Goal: Information Seeking & Learning: Learn about a topic

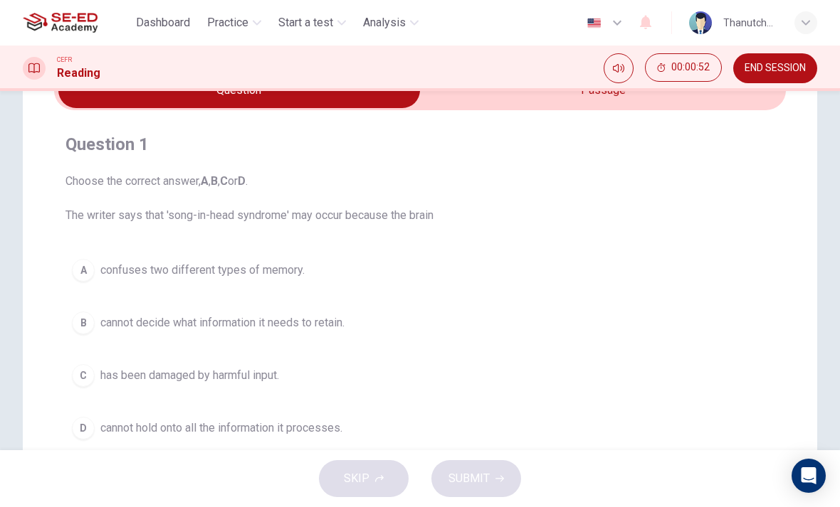
scroll to position [73, 0]
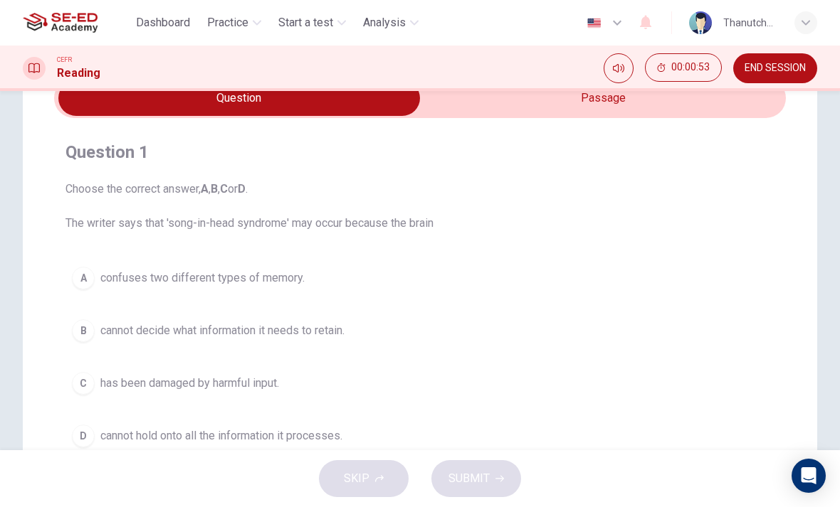
click at [152, 327] on span "cannot decide what information it needs to retain." at bounding box center [222, 330] width 244 height 17
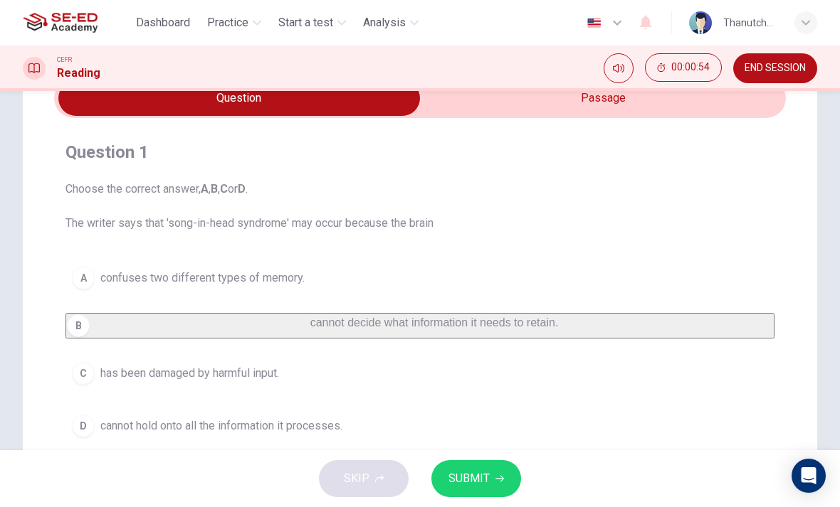
click at [497, 472] on button "SUBMIT" at bounding box center [476, 478] width 90 height 37
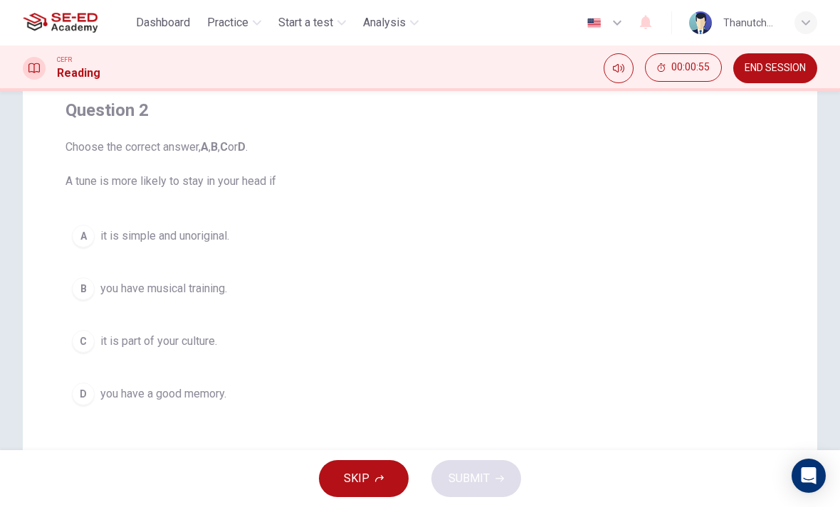
scroll to position [108, 0]
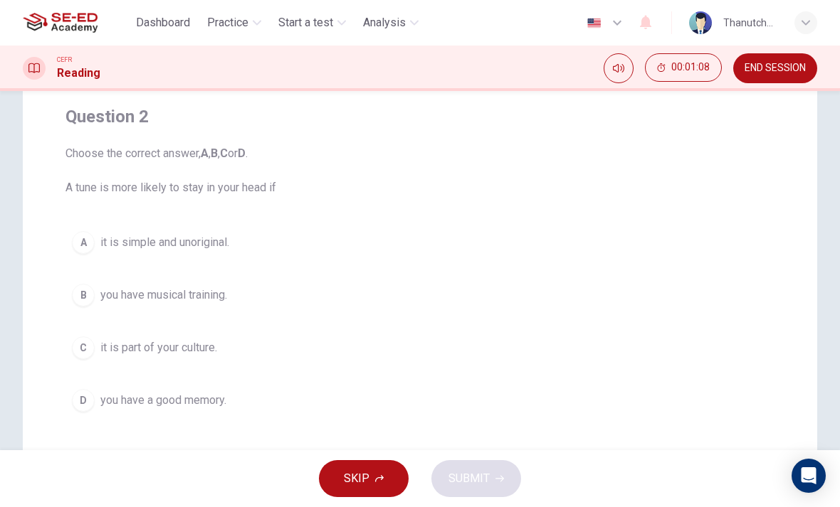
click at [484, 85] on div "CEFR Reading 00:01:08 END SESSION" at bounding box center [420, 69] width 840 height 46
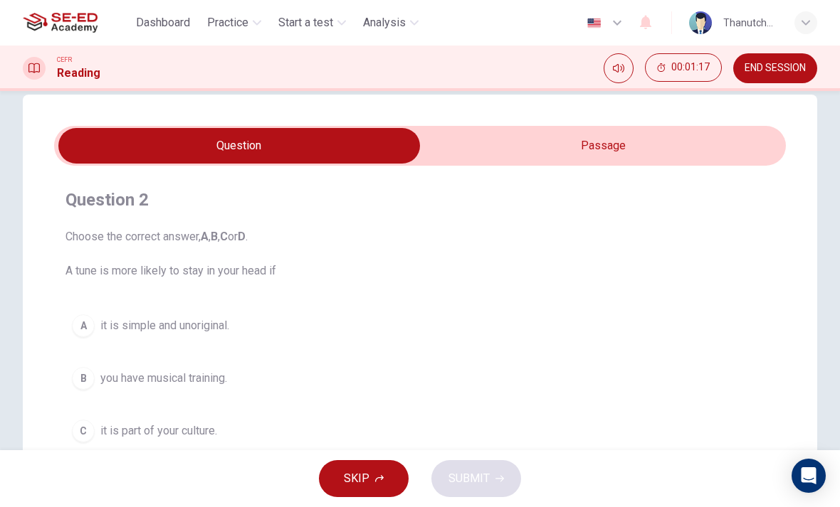
scroll to position [26, 0]
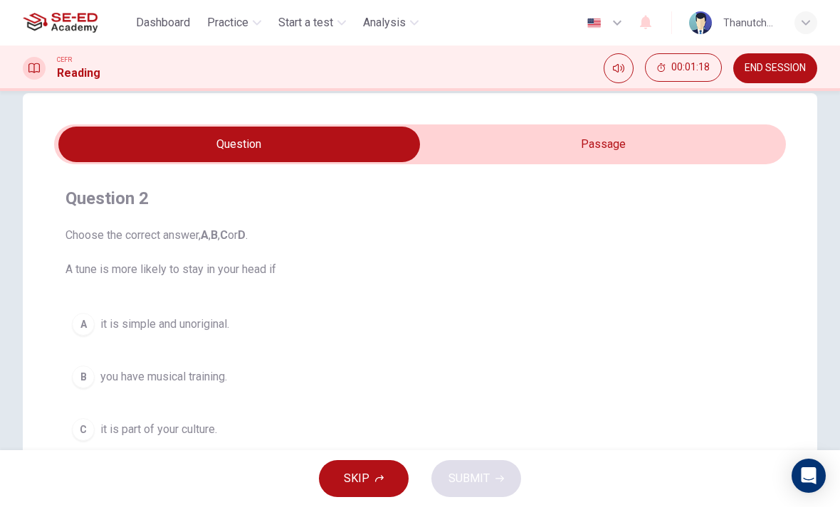
click at [692, 149] on input "checkbox" at bounding box center [238, 145] width 1097 height 36
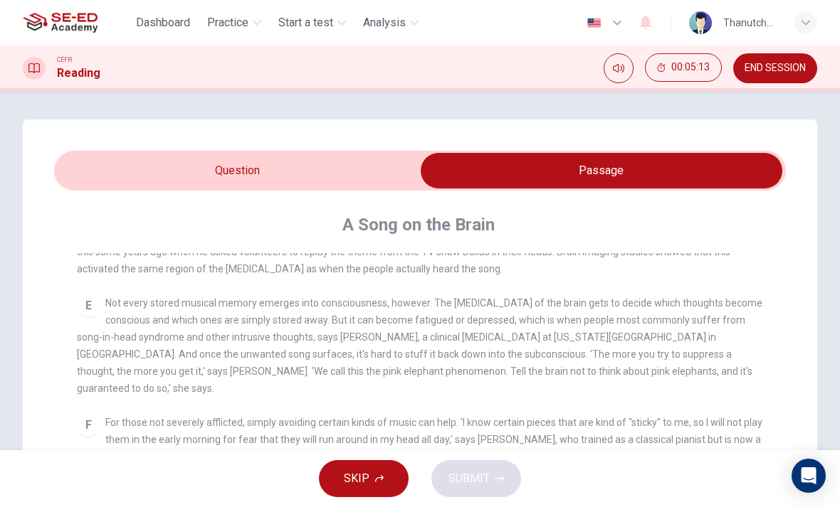
scroll to position [0, 0]
click at [147, 157] on input "checkbox" at bounding box center [601, 171] width 1097 height 36
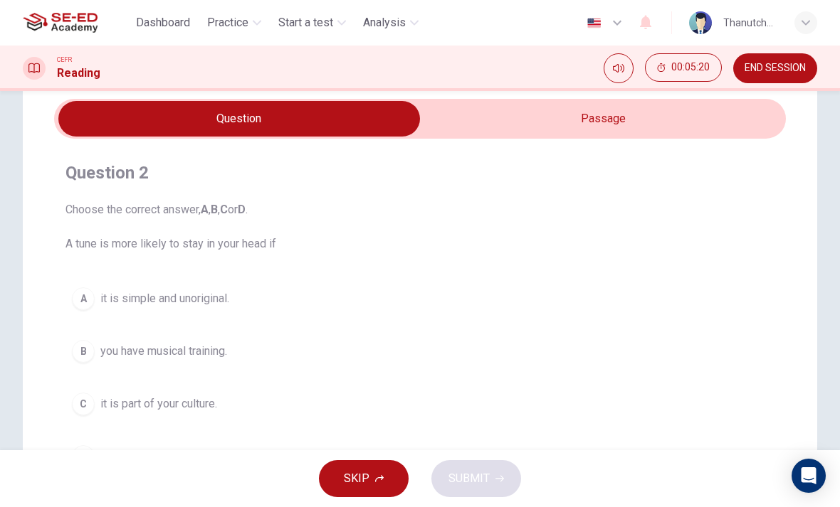
scroll to position [50, 0]
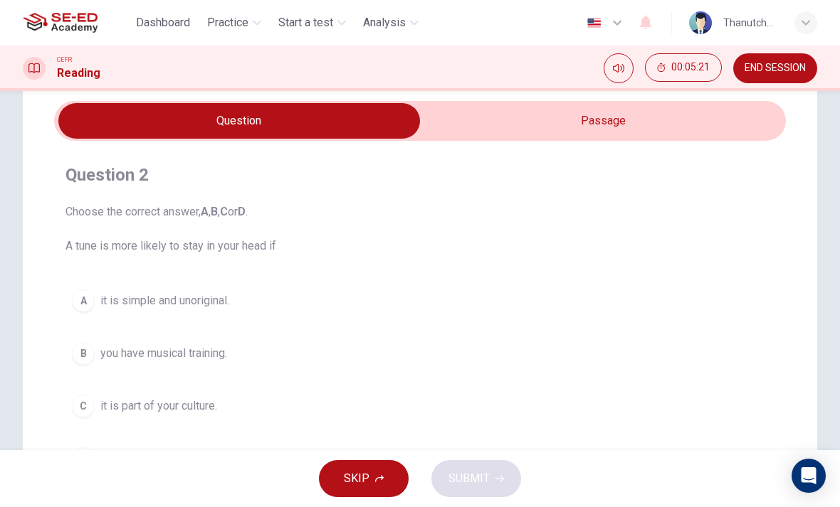
click at [699, 126] on input "checkbox" at bounding box center [238, 121] width 1097 height 36
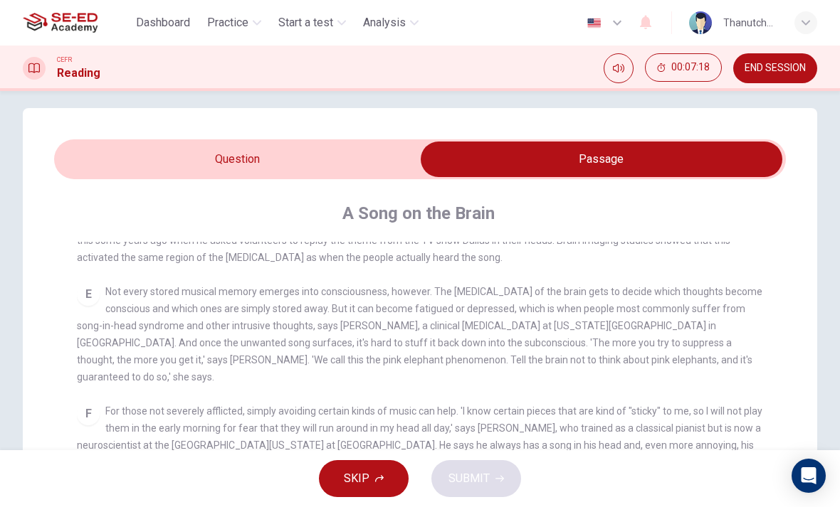
scroll to position [12, 0]
click at [347, 155] on input "checkbox" at bounding box center [601, 159] width 1097 height 36
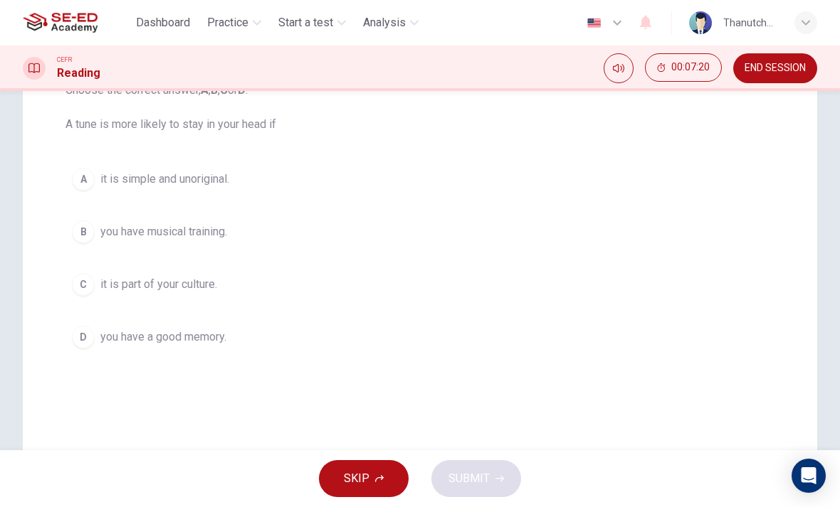
scroll to position [179, 0]
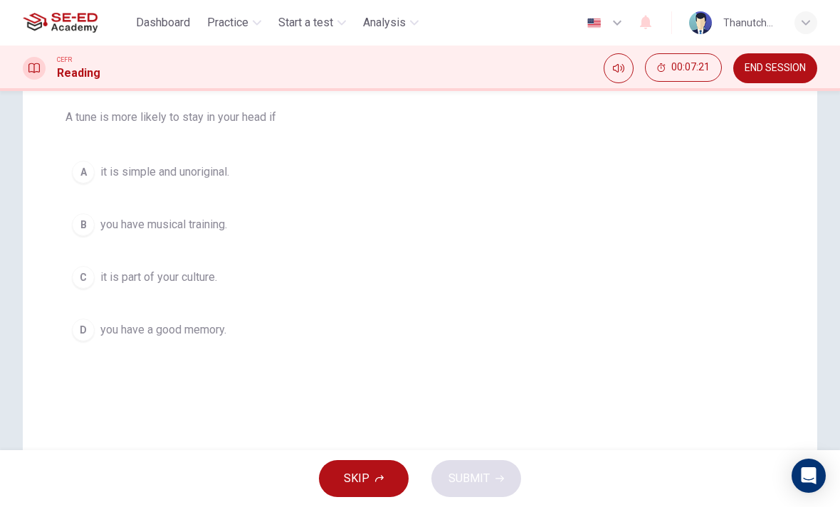
click at [223, 327] on span "you have a good memory." at bounding box center [163, 330] width 126 height 17
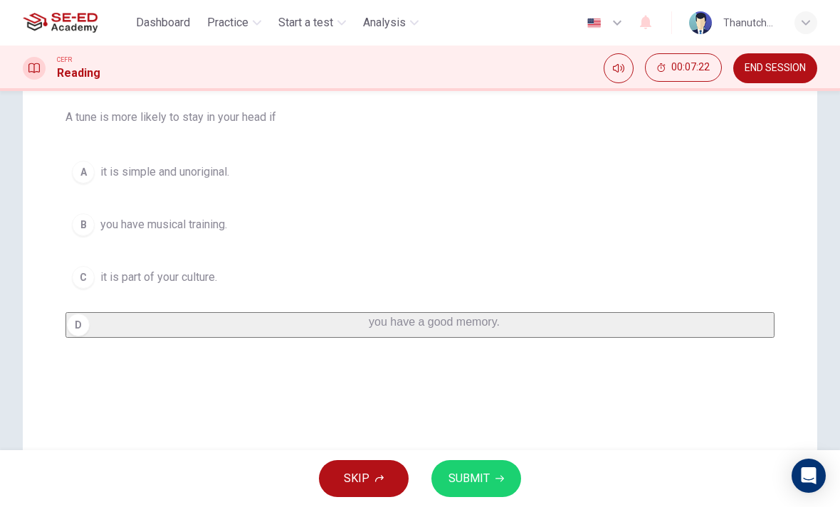
click at [488, 476] on span "SUBMIT" at bounding box center [468, 479] width 41 height 20
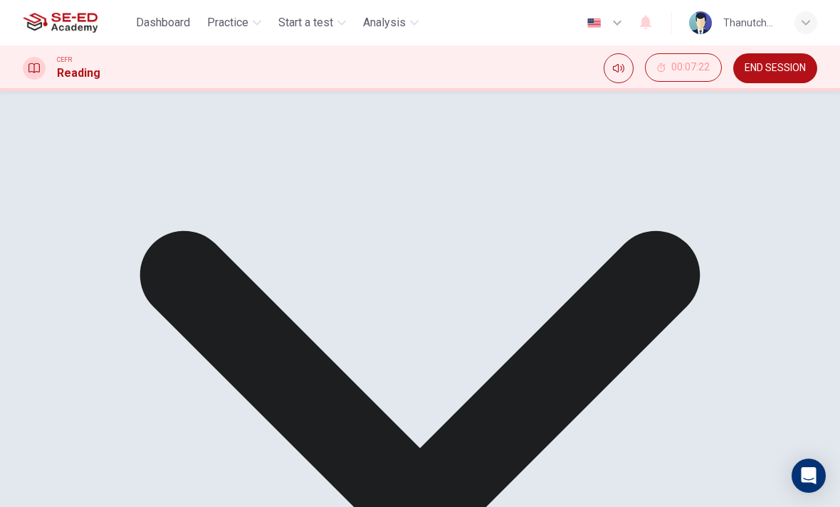
scroll to position [183, 0]
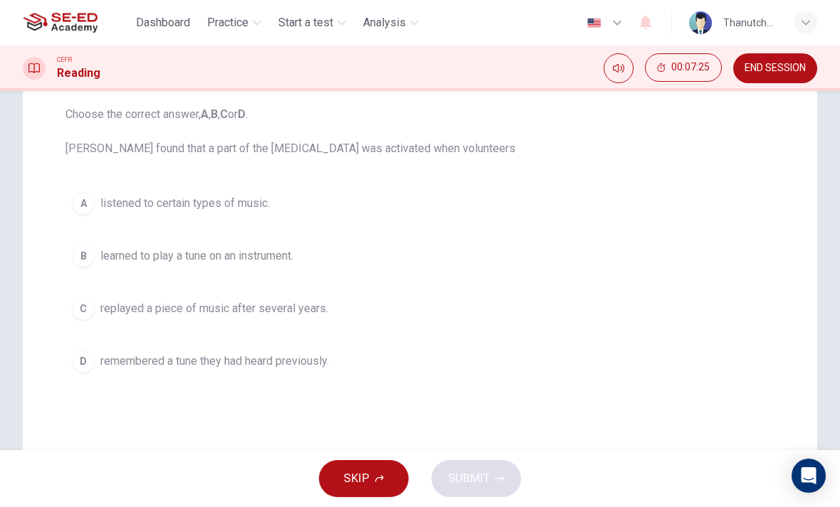
scroll to position [146, 0]
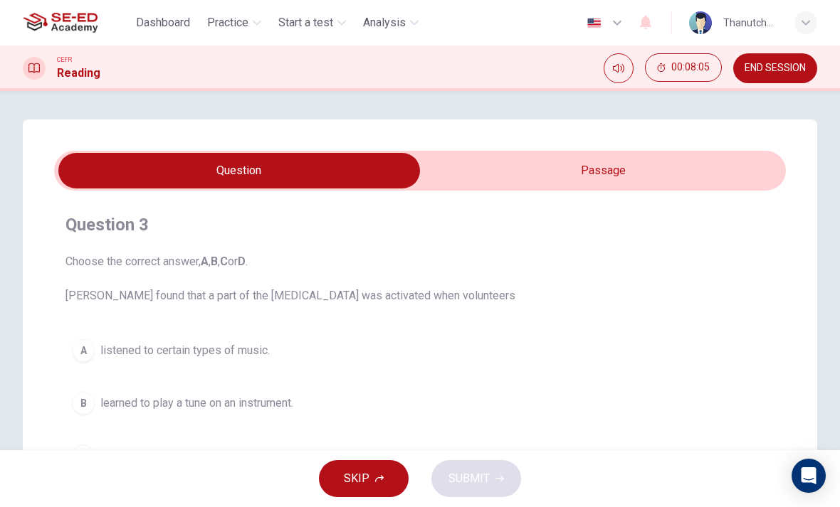
click at [839, 150] on div "Question 3 Choose the correct answer, A , B , C or D . [PERSON_NAME] found that…" at bounding box center [420, 406] width 840 height 572
click at [697, 172] on input "checkbox" at bounding box center [238, 171] width 1097 height 36
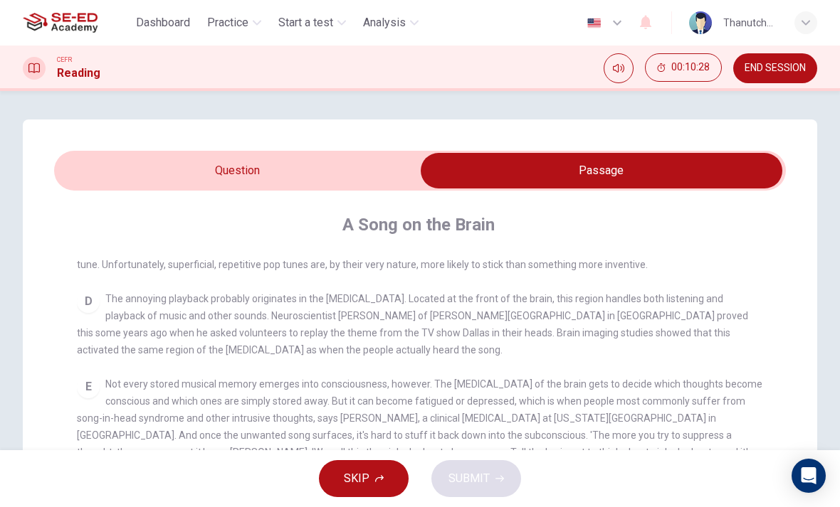
click at [350, 167] on input "checkbox" at bounding box center [601, 171] width 1097 height 36
checkbox input "false"
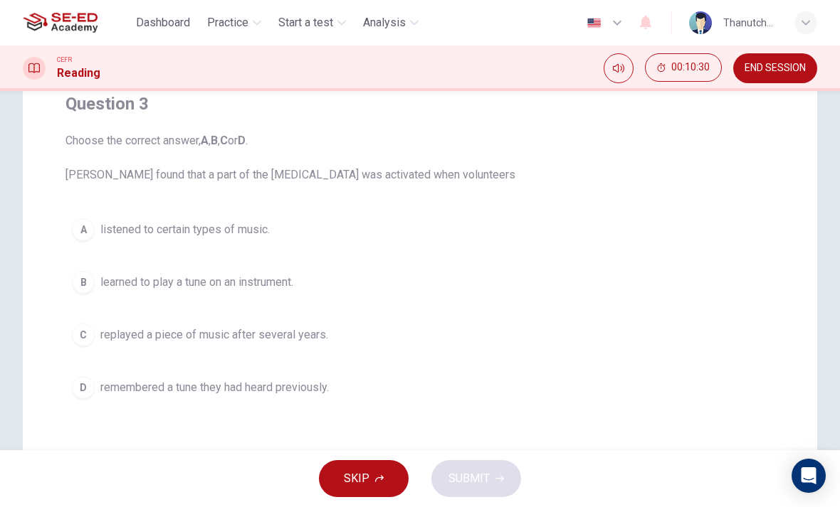
scroll to position [122, 0]
click at [288, 384] on span "remembered a tune they had heard previously." at bounding box center [214, 386] width 228 height 17
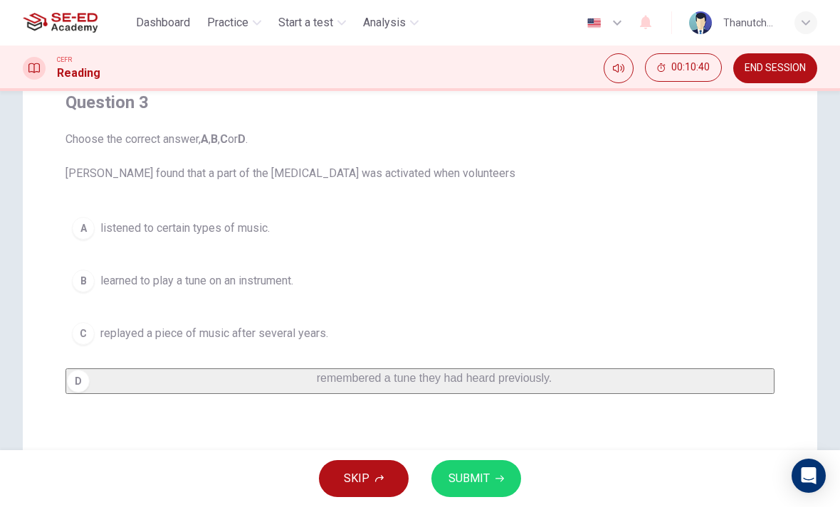
click at [471, 478] on span "SUBMIT" at bounding box center [468, 479] width 41 height 20
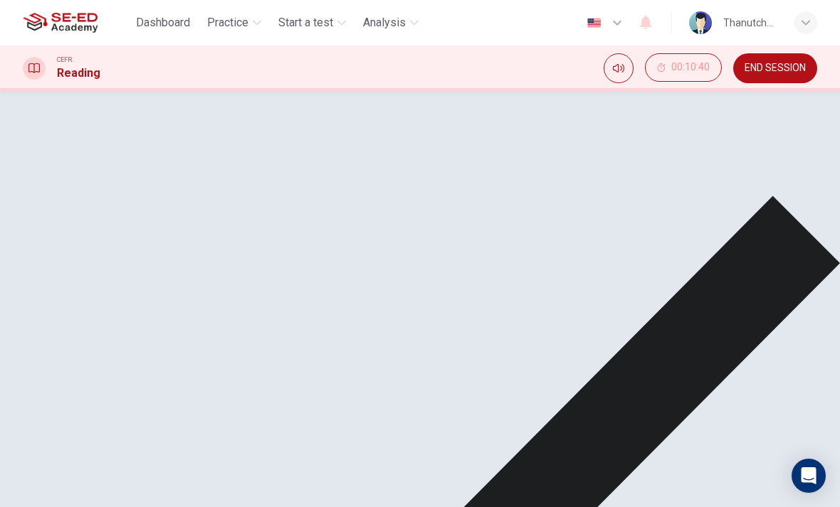
scroll to position [141, 0]
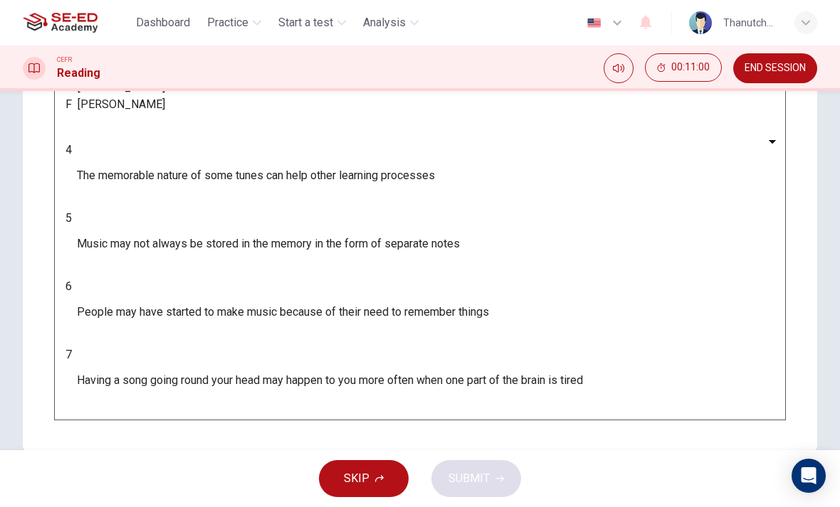
scroll to position [284, 0]
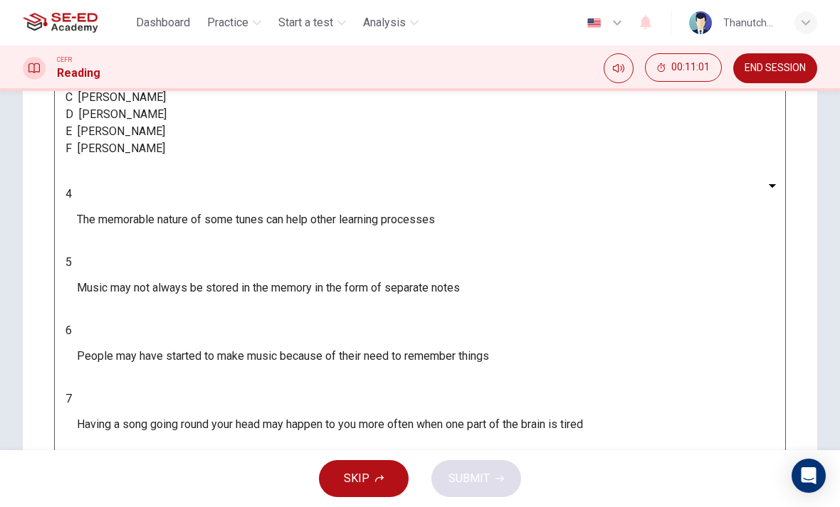
click at [172, 313] on body "This site uses cookies, as explained in our Privacy Policy . If you agree to th…" at bounding box center [420, 253] width 840 height 507
click at [154, 507] on li "A" at bounding box center [420, 515] width 840 height 17
type input "A"
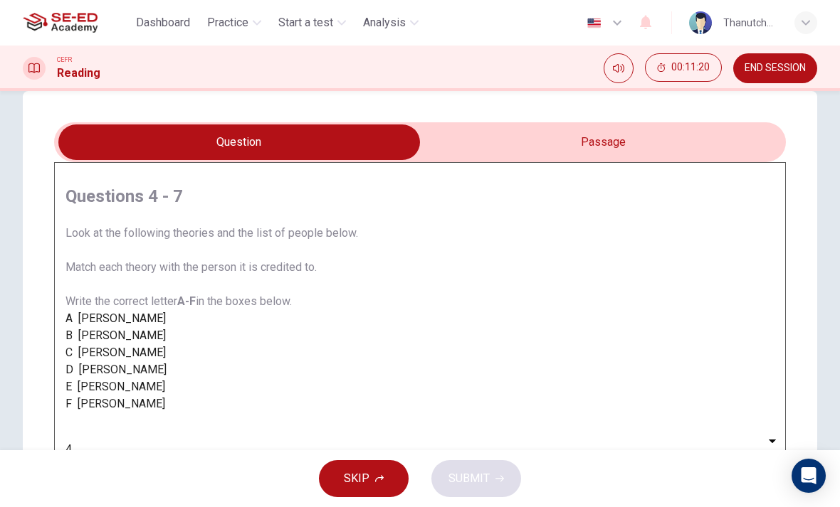
scroll to position [27, 0]
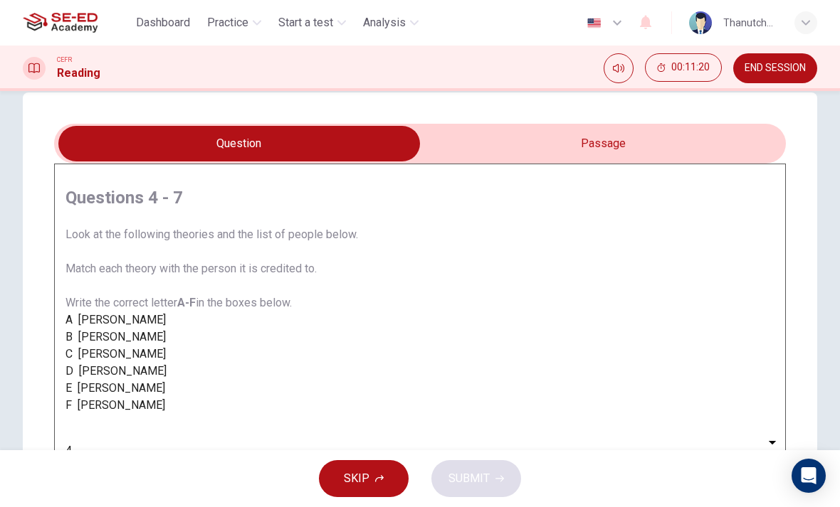
click at [679, 141] on input "checkbox" at bounding box center [238, 144] width 1097 height 36
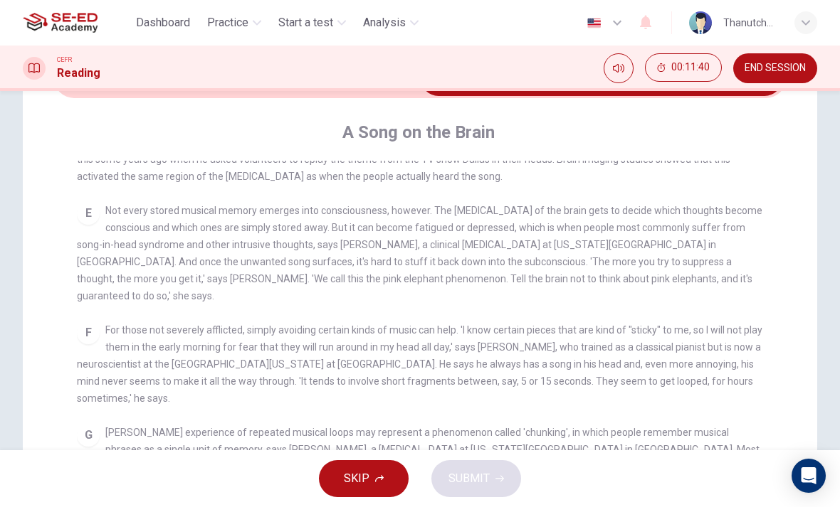
scroll to position [43, 0]
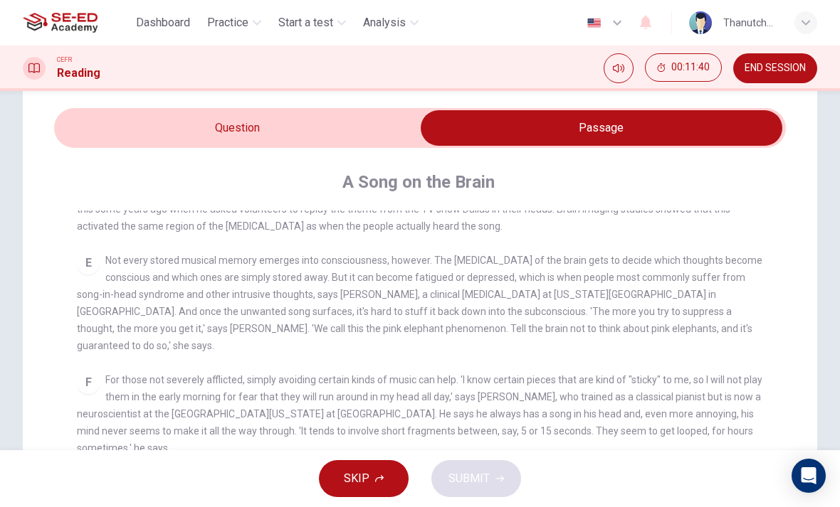
click at [362, 123] on input "checkbox" at bounding box center [601, 128] width 1097 height 36
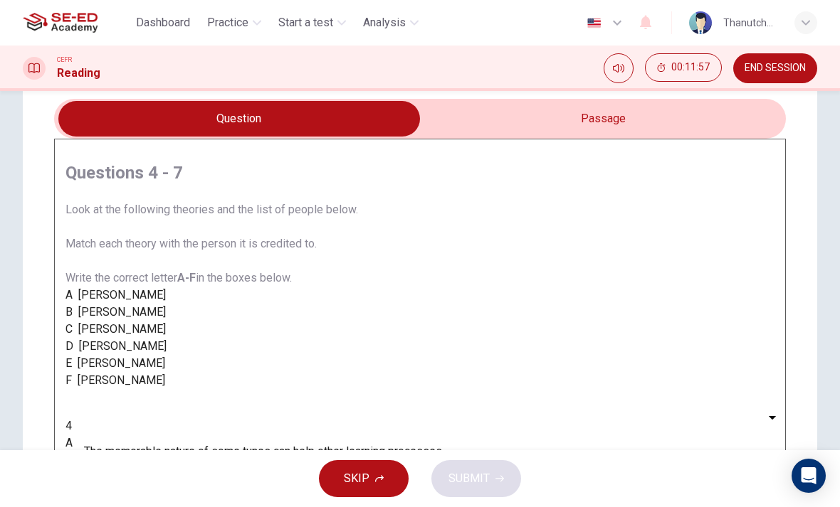
scroll to position [42, 0]
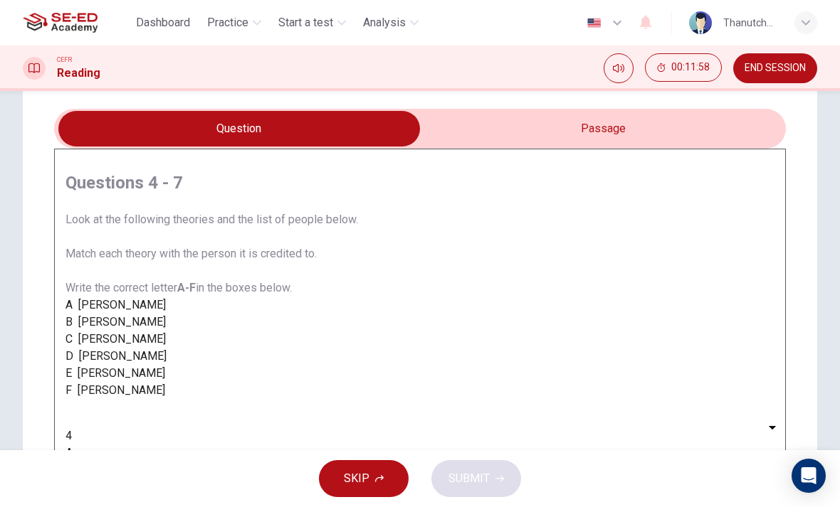
click at [648, 131] on input "checkbox" at bounding box center [238, 129] width 1097 height 36
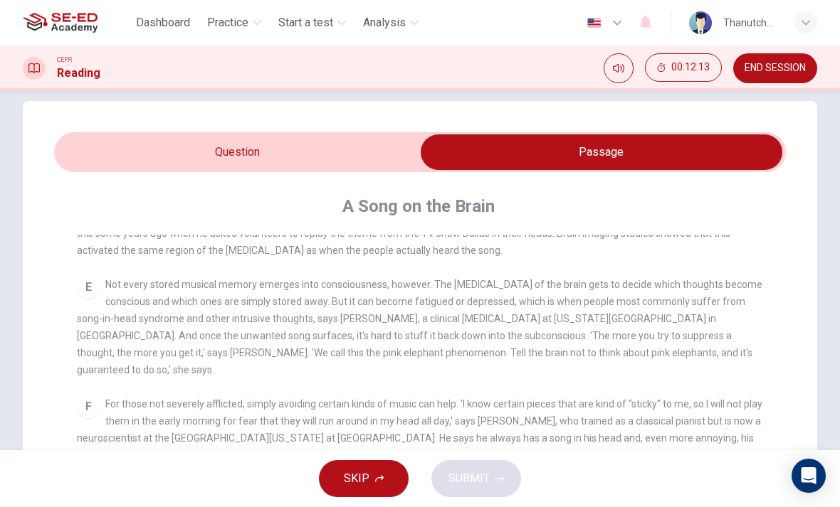
scroll to position [13, 0]
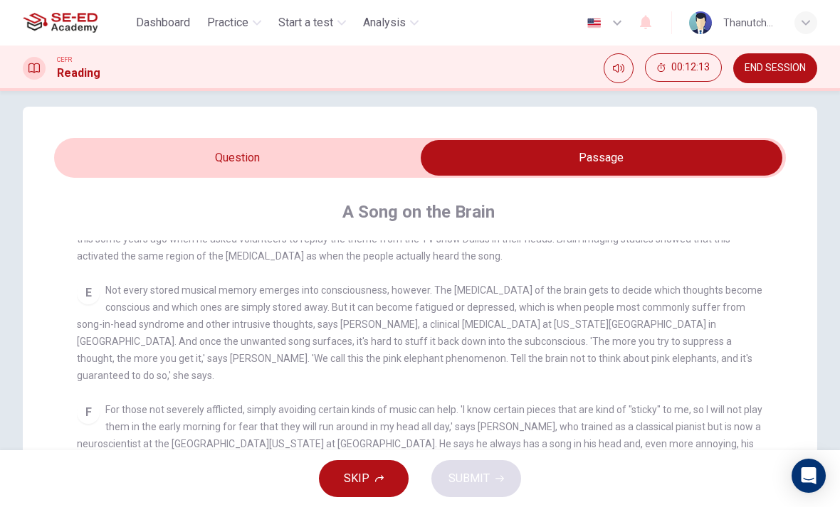
click at [356, 145] on input "checkbox" at bounding box center [601, 158] width 1097 height 36
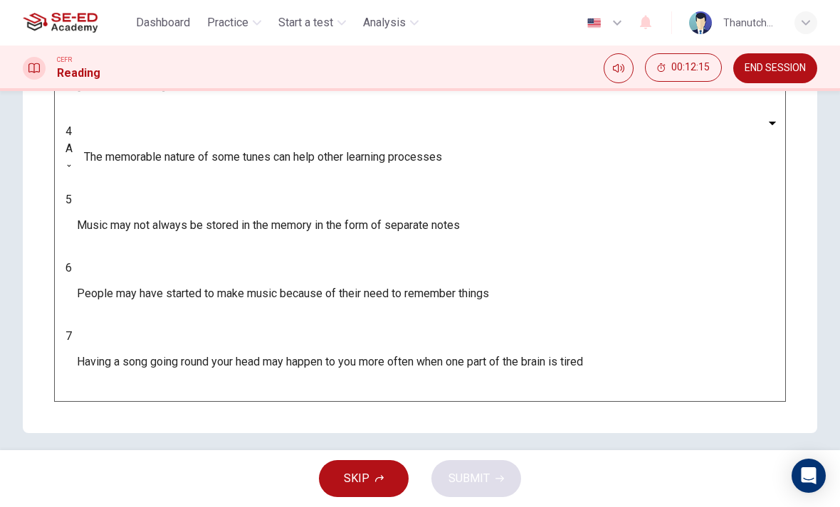
scroll to position [346, 0]
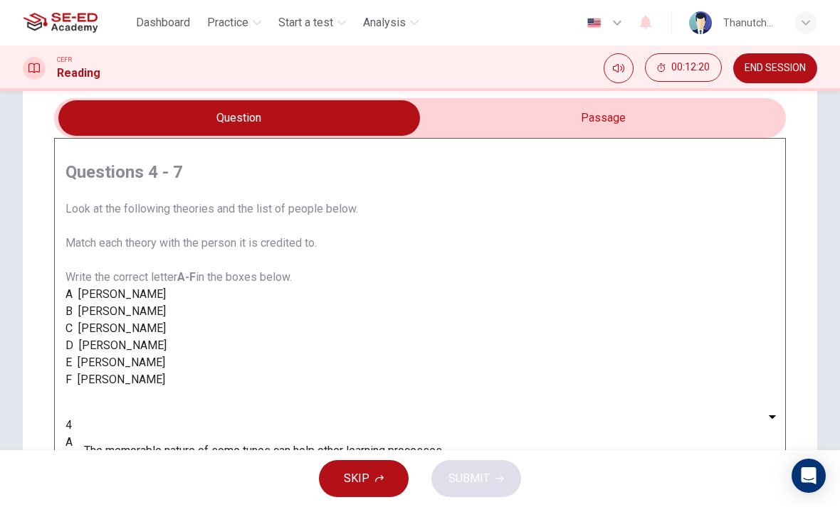
click at [737, 127] on input "checkbox" at bounding box center [238, 118] width 1097 height 36
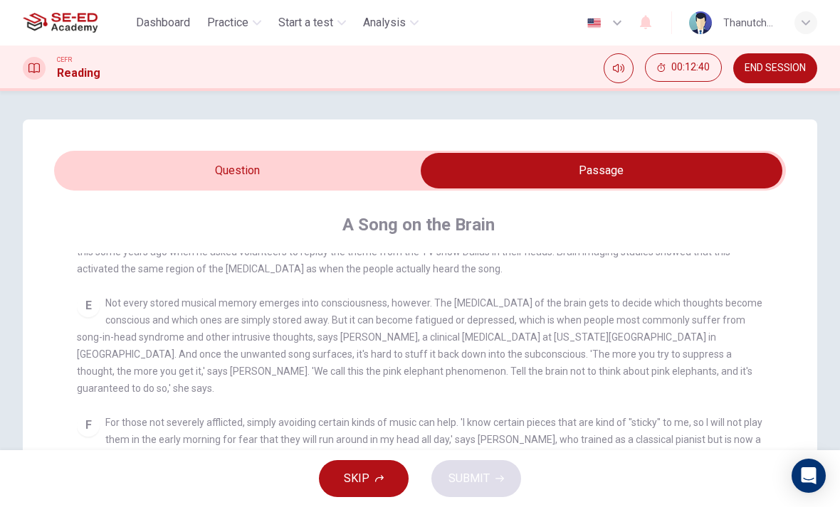
scroll to position [0, 0]
click at [325, 155] on input "checkbox" at bounding box center [601, 171] width 1097 height 36
checkbox input "false"
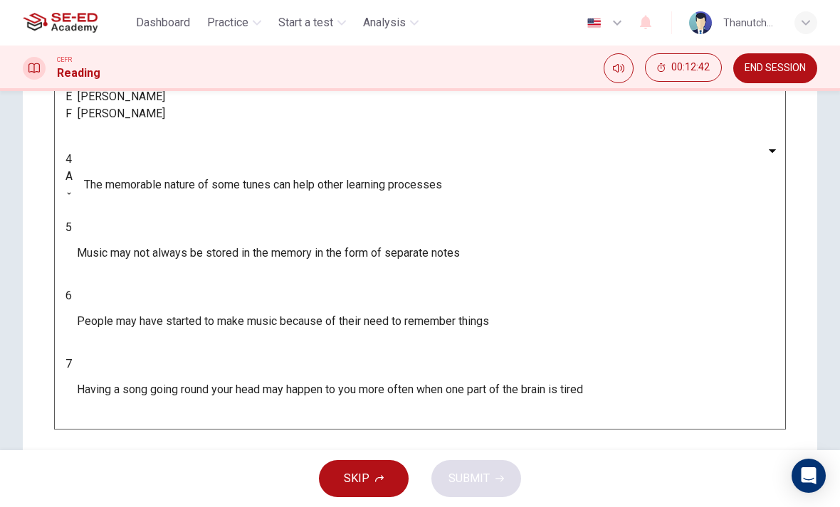
scroll to position [320, 0]
click at [164, 361] on body "This site uses cookies, as explained in our Privacy Policy . If you agree to th…" at bounding box center [420, 253] width 840 height 507
type input "E"
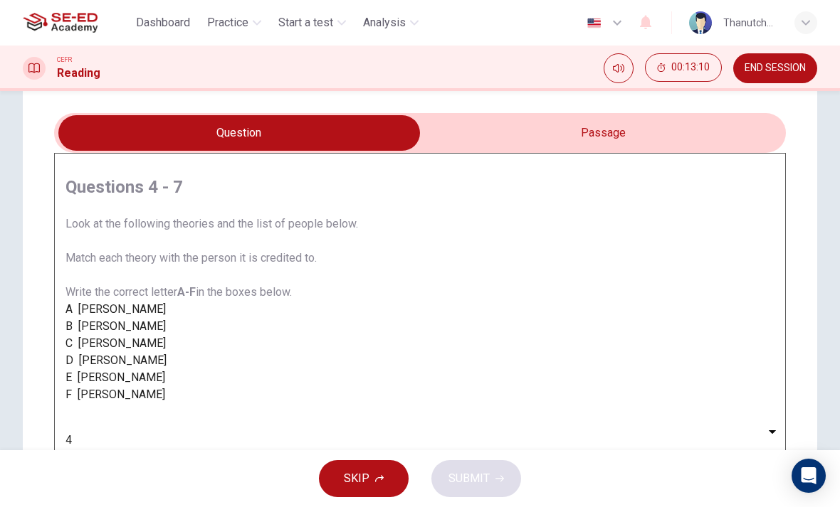
scroll to position [46, 0]
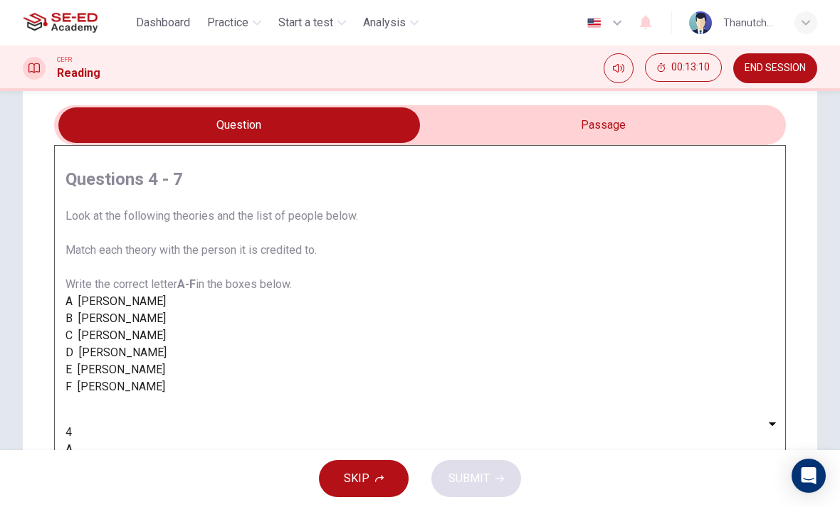
click at [745, 124] on input "checkbox" at bounding box center [238, 125] width 1097 height 36
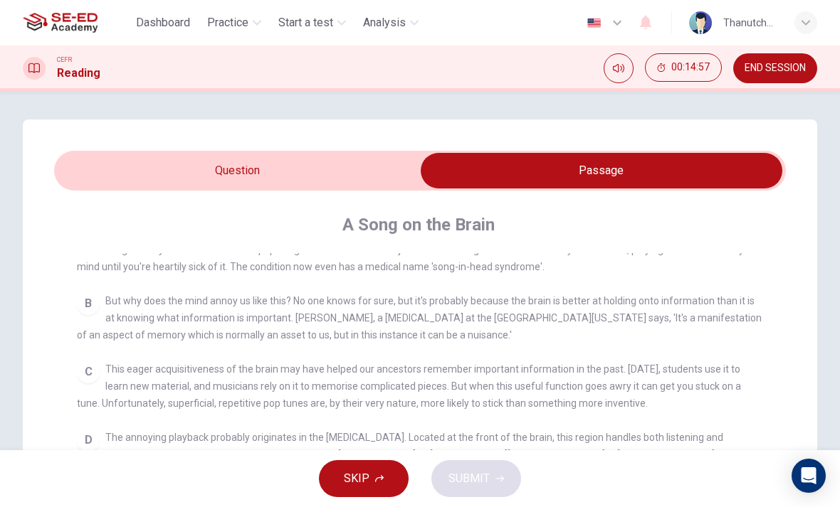
scroll to position [0, 0]
click at [382, 160] on input "checkbox" at bounding box center [601, 171] width 1097 height 36
checkbox input "false"
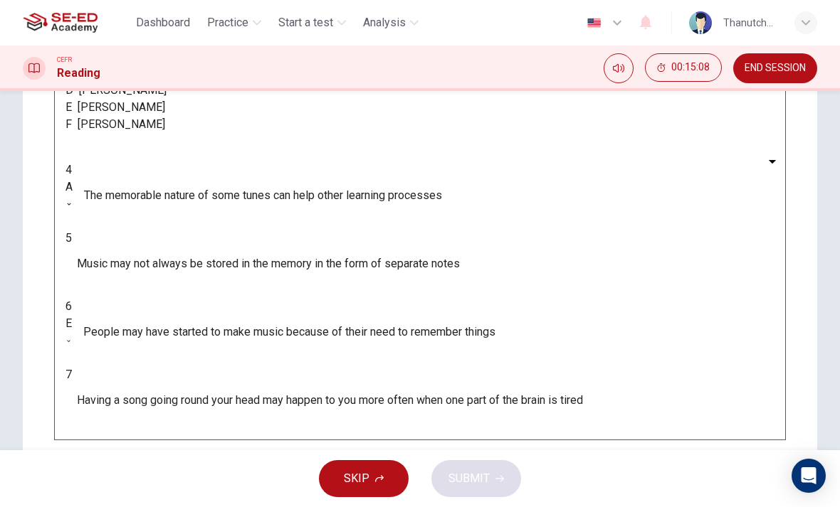
scroll to position [307, 0]
click at [170, 336] on body "This site uses cookies, as explained in our Privacy Policy . If you agree to th…" at bounding box center [420, 253] width 840 height 507
type input "B"
click at [174, 412] on body "This site uses cookies, as explained in our Privacy Policy . If you agree to th…" at bounding box center [420, 253] width 840 height 507
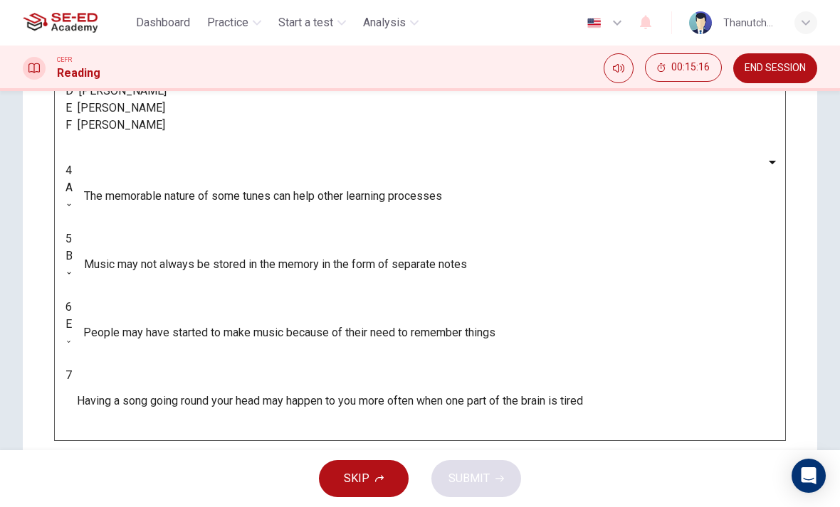
type input "D"
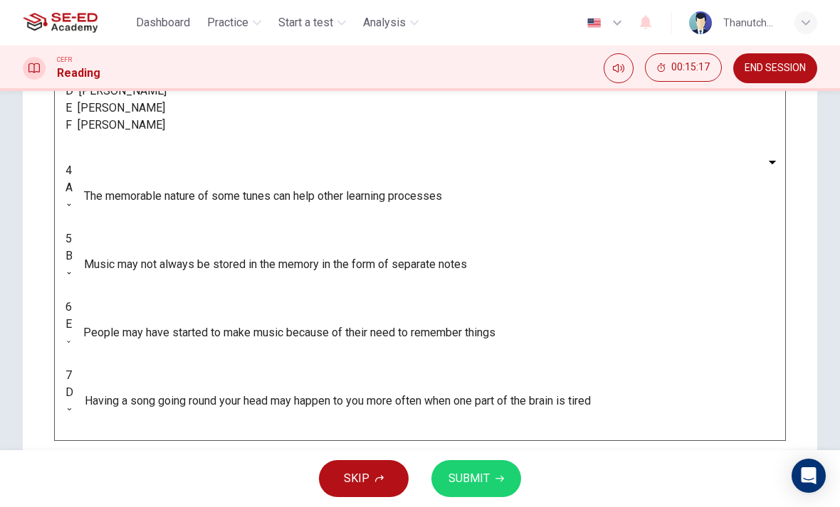
click at [470, 473] on span "SUBMIT" at bounding box center [468, 479] width 41 height 20
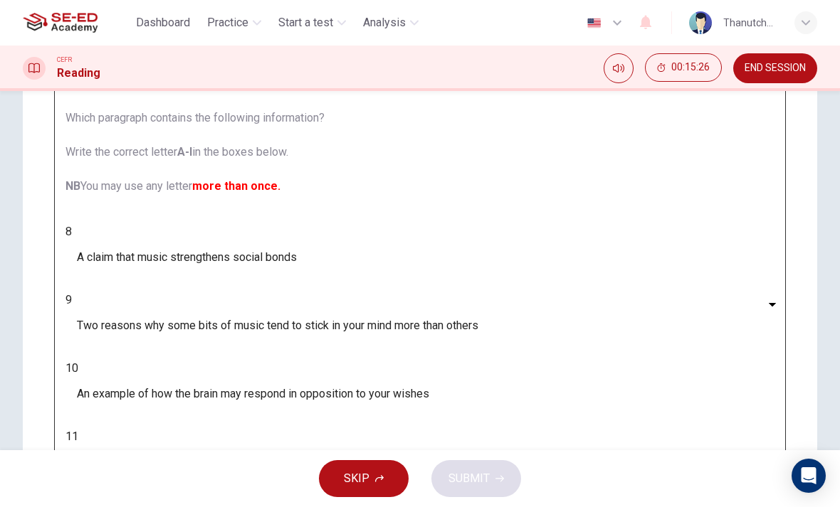
scroll to position [160, 0]
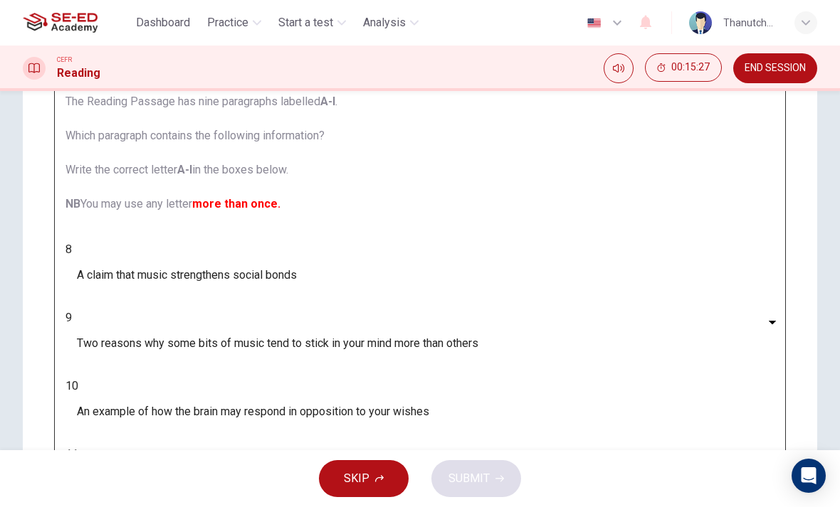
click at [167, 251] on body "This site uses cookies, as explained in our Privacy Policy . If you agree to th…" at bounding box center [420, 253] width 840 height 507
click at [385, 507] on div at bounding box center [420, 507] width 840 height 0
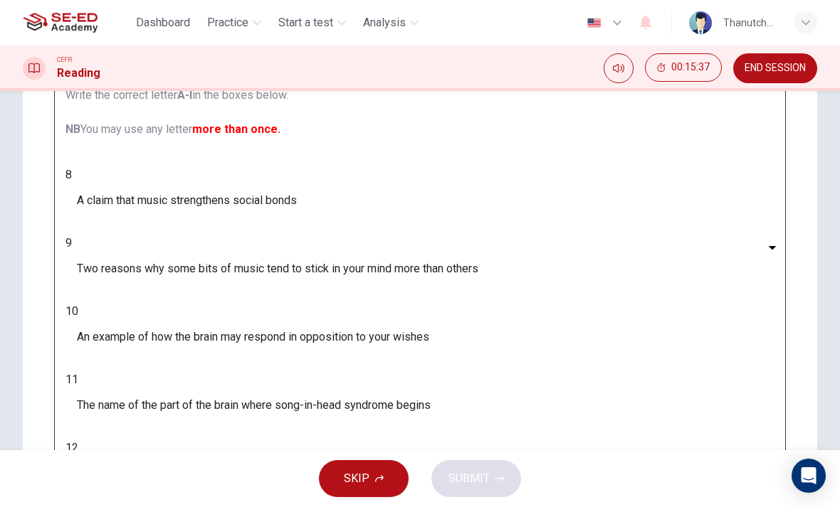
scroll to position [223, 0]
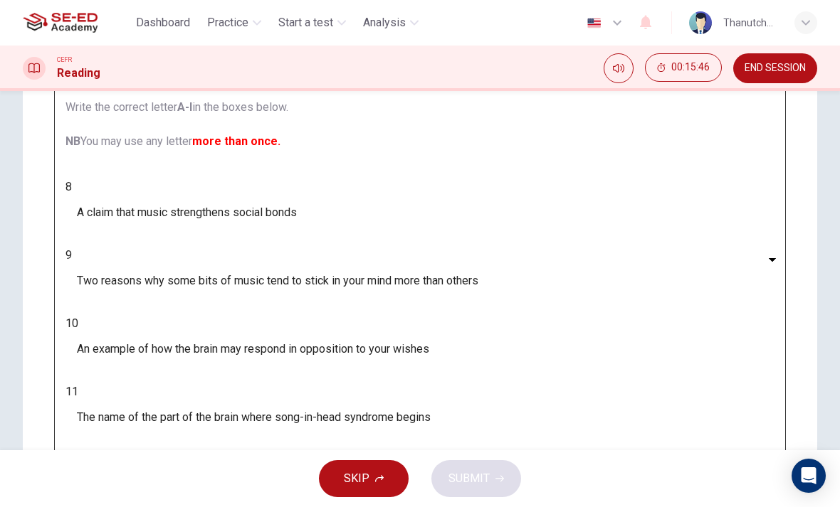
click at [371, 475] on button "SKIP" at bounding box center [364, 478] width 90 height 37
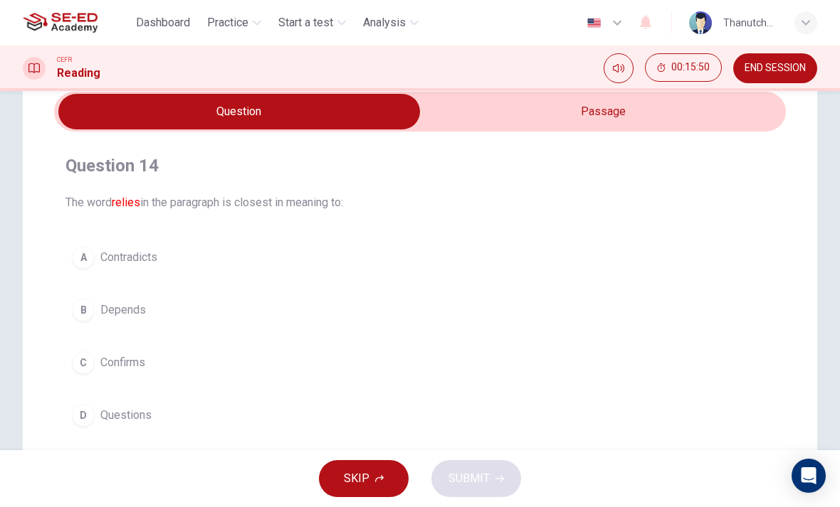
scroll to position [56, 0]
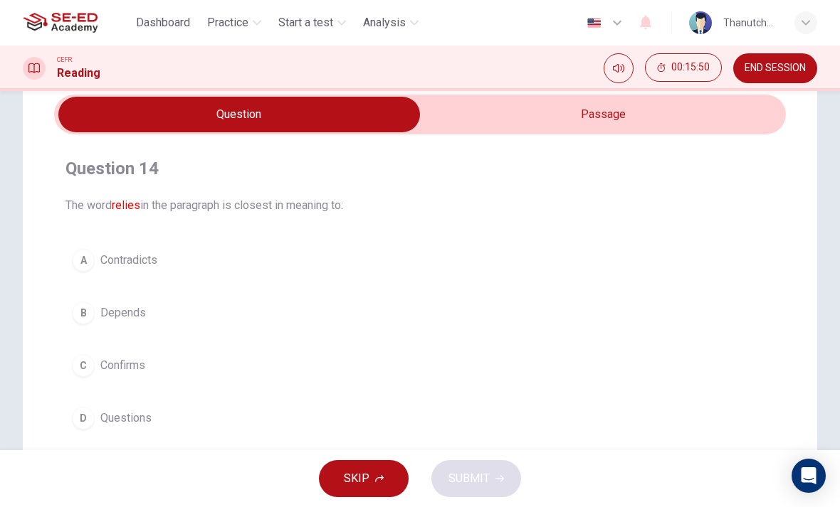
click at [634, 121] on input "checkbox" at bounding box center [238, 115] width 1097 height 36
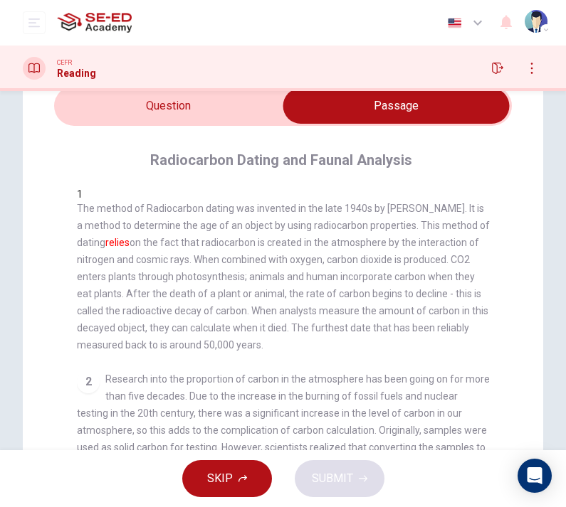
scroll to position [0, 0]
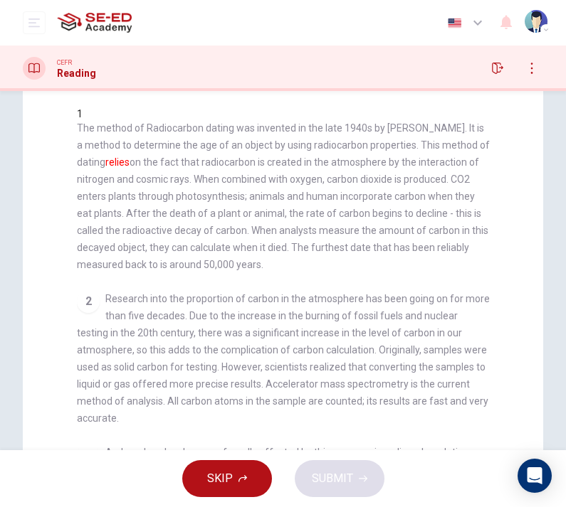
scroll to position [9, 0]
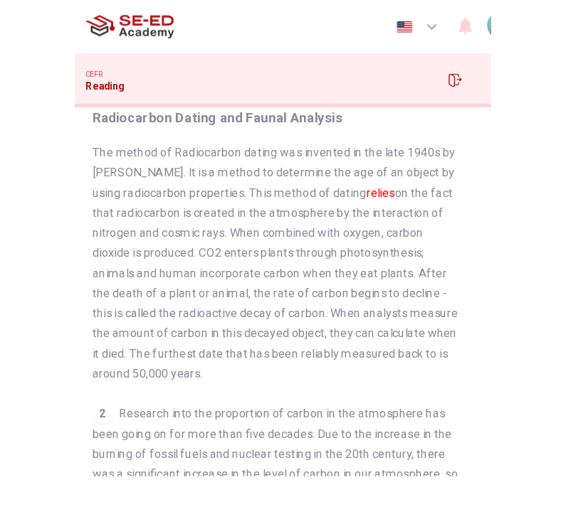
scroll to position [0, 0]
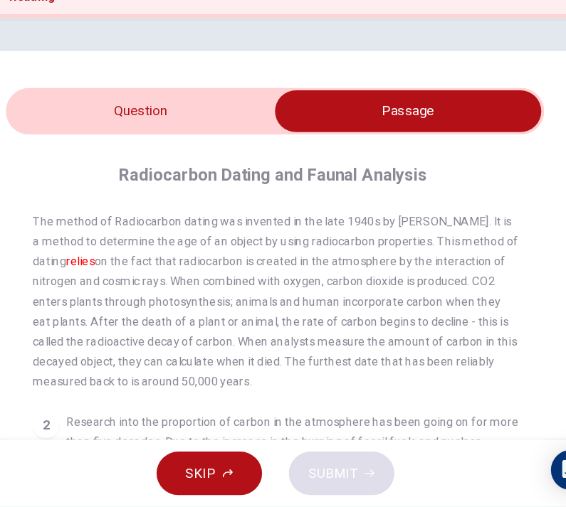
click at [54, 239] on div "Radiocarbon Dating and Faunal Analysis 1 The method of Radiocarbon dating was i…" at bounding box center [283, 488] width 458 height 595
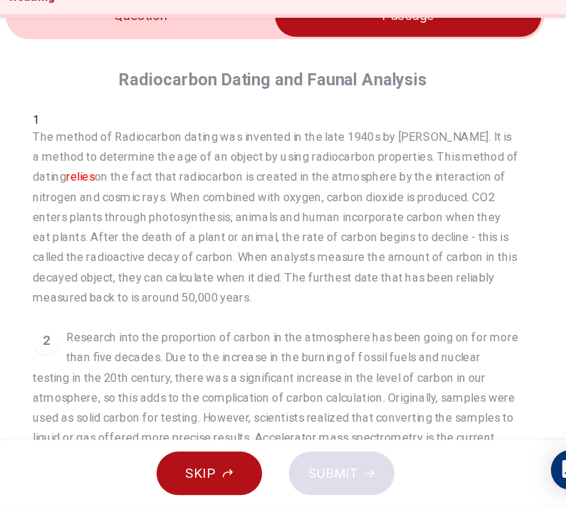
click at [53, 72] on input "checkbox" at bounding box center [396, 90] width 687 height 36
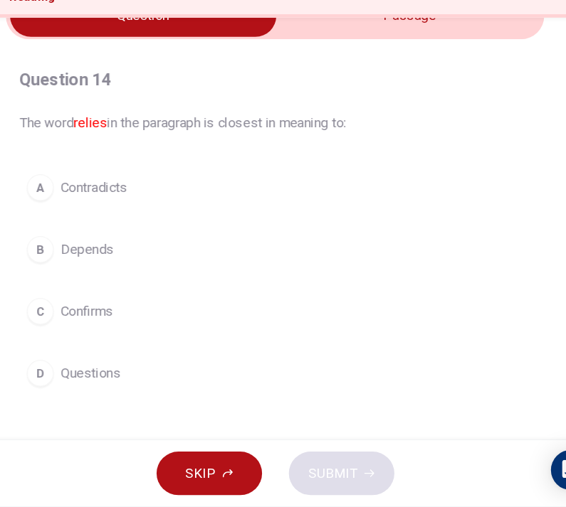
click at [411, 72] on input "checkbox" at bounding box center [171, 90] width 687 height 36
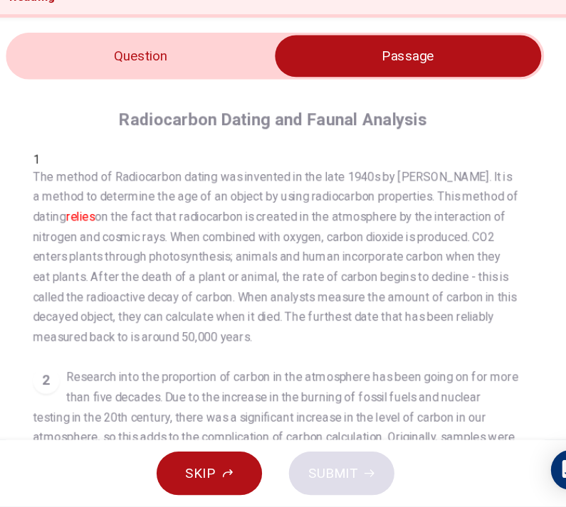
scroll to position [46, 0]
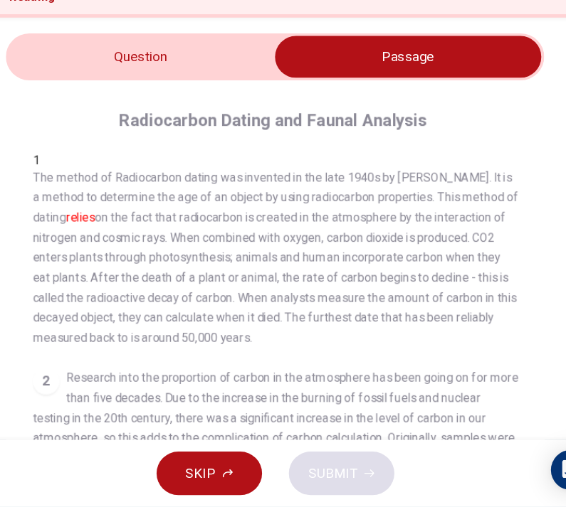
click at [53, 107] on input "checkbox" at bounding box center [396, 125] width 687 height 36
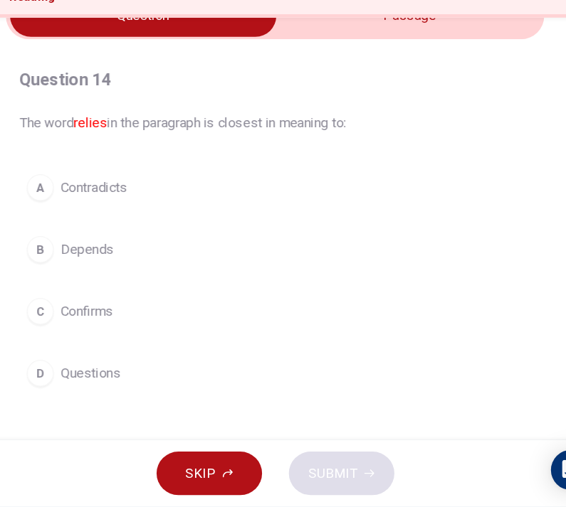
scroll to position [93, 0]
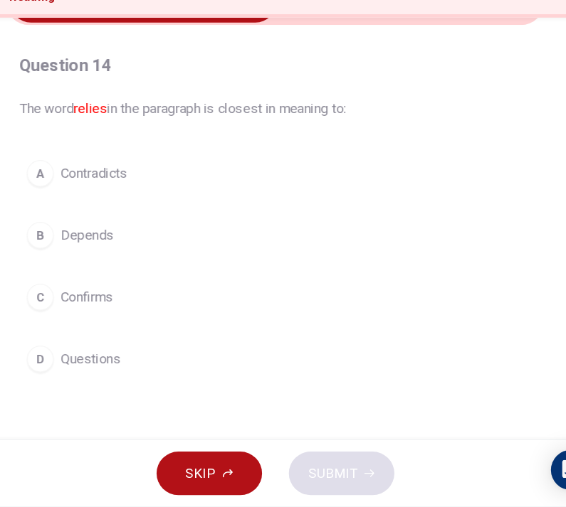
click at [100, 268] on span "Depends" at bounding box center [123, 276] width 46 height 17
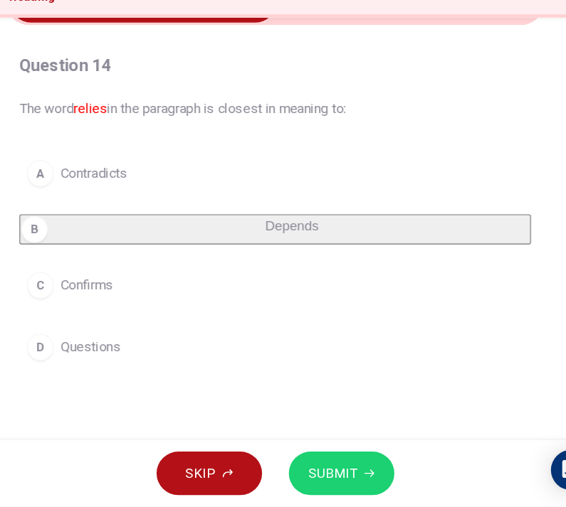
click at [307, 460] on button "SUBMIT" at bounding box center [340, 478] width 90 height 37
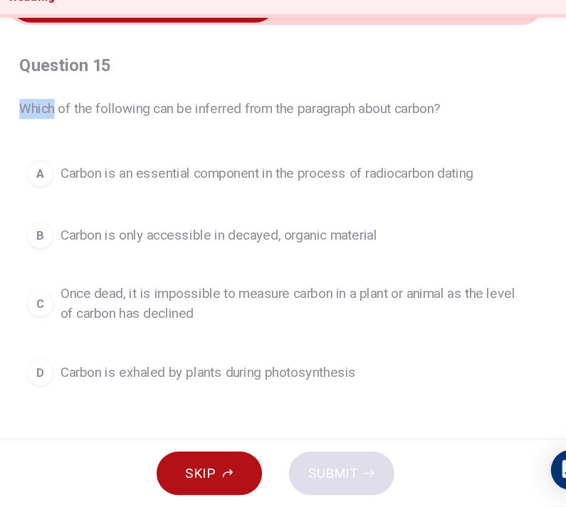
click at [65, 160] on span "Which of the following can be inferred from the paragraph about carbon?" at bounding box center [282, 168] width 435 height 17
click at [68, 160] on span "Which of the following can be inferred from the paragraph about carbon?" at bounding box center [282, 168] width 435 height 17
click at [127, 160] on span "Which of the following can be inferred from the paragraph about carbon?" at bounding box center [282, 168] width 435 height 17
click at [105, 160] on span "Which of the following can be inferred from the paragraph about carbon?" at bounding box center [282, 168] width 435 height 17
click at [142, 120] on div "Question 15 Which of the following can be inferred from the paragraph about car…" at bounding box center [282, 148] width 435 height 57
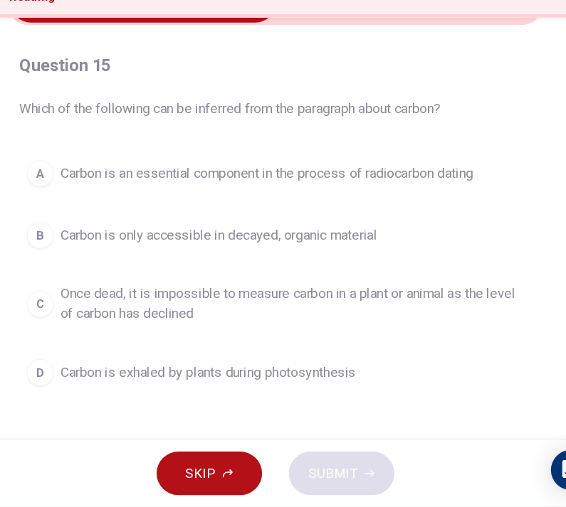
click at [194, 120] on h4 "Question 15" at bounding box center [282, 131] width 435 height 23
click at [65, 160] on span "Which of the following can be inferred from the paragraph about carbon?" at bounding box center [282, 168] width 435 height 17
click at [93, 160] on span "Which of the following can be inferred from the paragraph about carbon?" at bounding box center [282, 168] width 435 height 17
click at [102, 160] on span "Which of the following can be inferred from the paragraph about carbon?" at bounding box center [282, 168] width 435 height 17
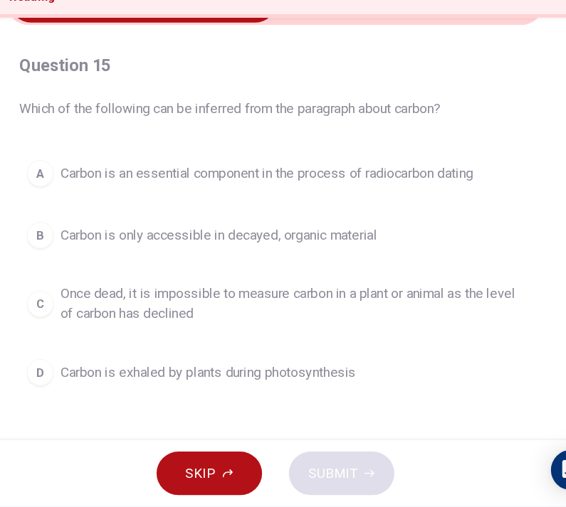
click at [181, 160] on span "Which of the following can be inferred from the paragraph about carbon?" at bounding box center [282, 168] width 435 height 17
click at [437, 258] on button "B Carbon is only accessible in decayed, organic material" at bounding box center [282, 276] width 435 height 36
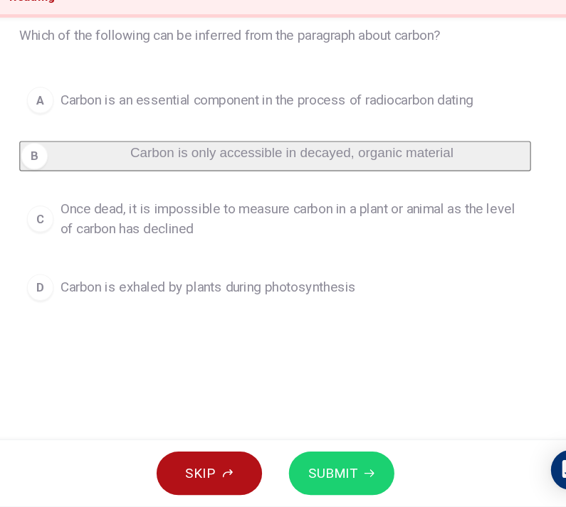
scroll to position [153, 0]
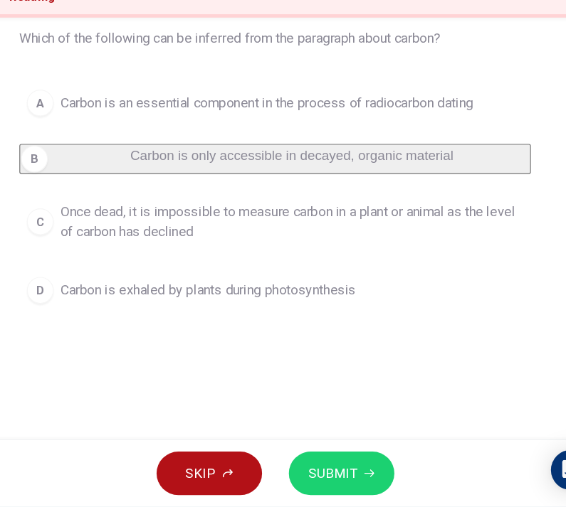
click at [391, 155] on span "Carbon is an essential component in the process of radiocarbon dating" at bounding box center [275, 163] width 351 height 17
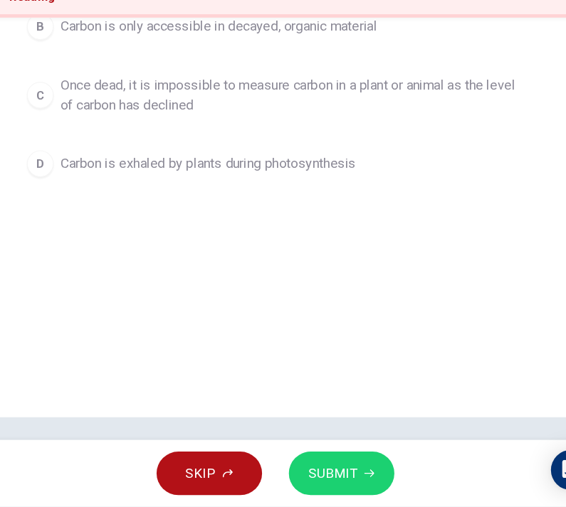
scroll to position [263, 0]
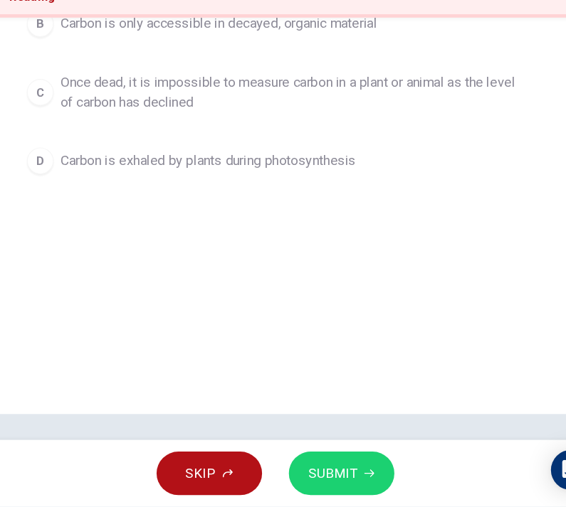
click at [312, 469] on span "SUBMIT" at bounding box center [332, 479] width 41 height 20
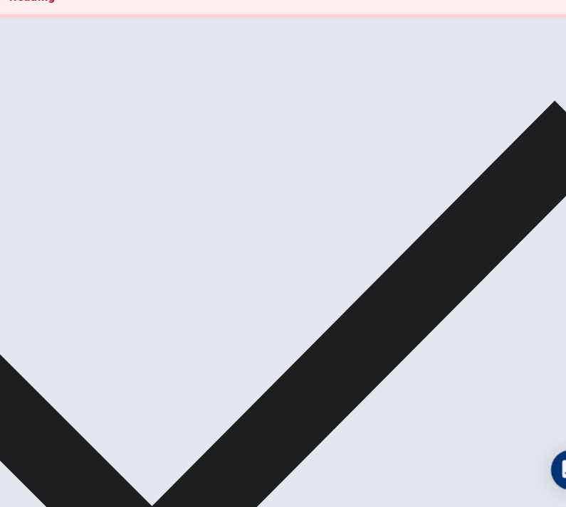
scroll to position [226, 0]
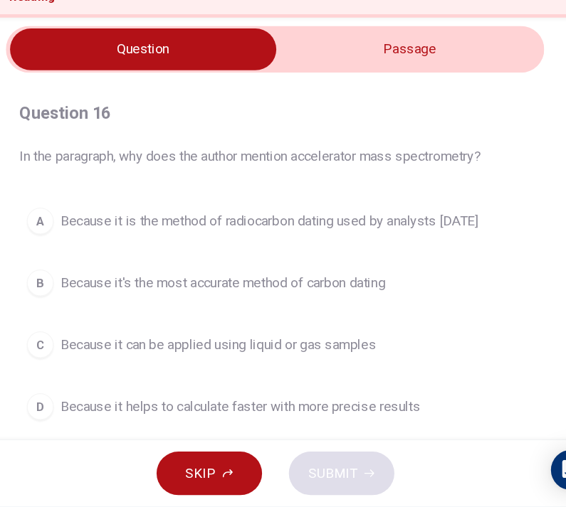
scroll to position [68, 0]
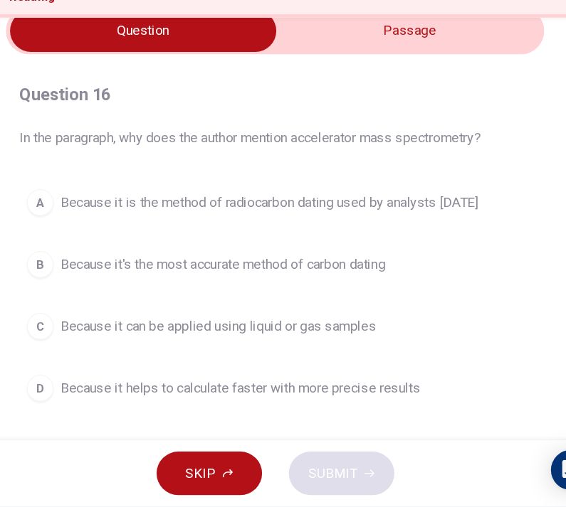
click at [396, 85] on input "checkbox" at bounding box center [171, 103] width 687 height 36
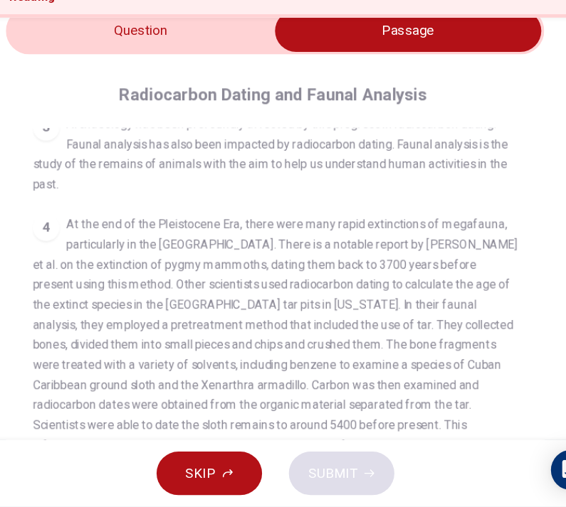
scroll to position [312, 0]
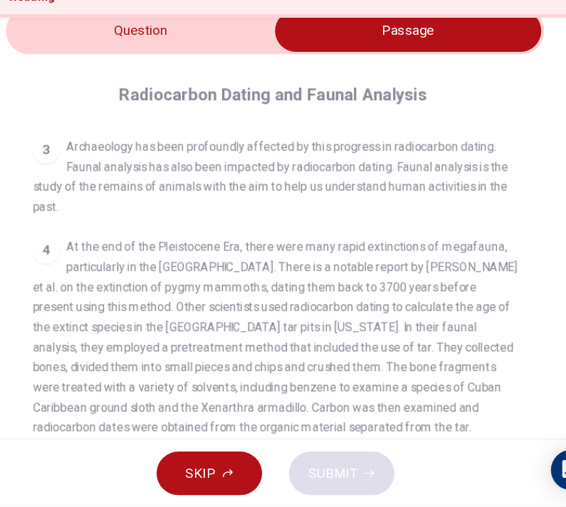
click at [65, 85] on input "checkbox" at bounding box center [396, 103] width 687 height 36
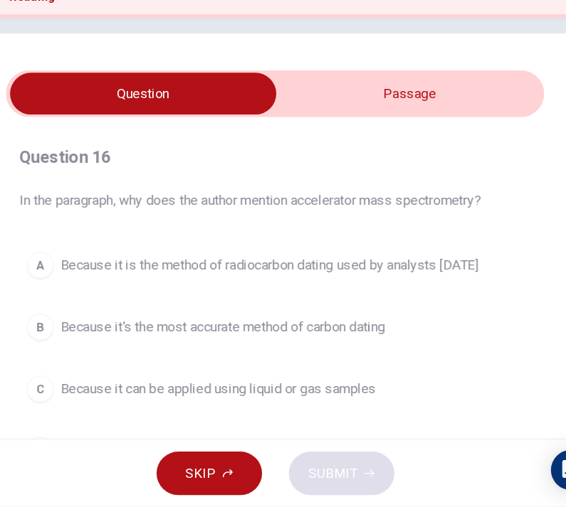
scroll to position [6, 0]
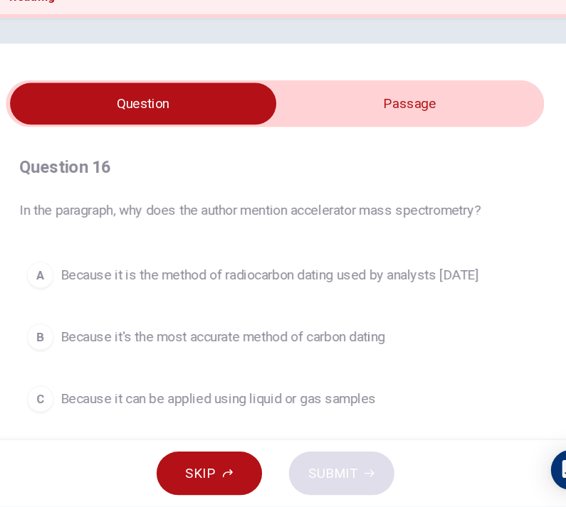
click at [387, 147] on input "checkbox" at bounding box center [171, 165] width 687 height 36
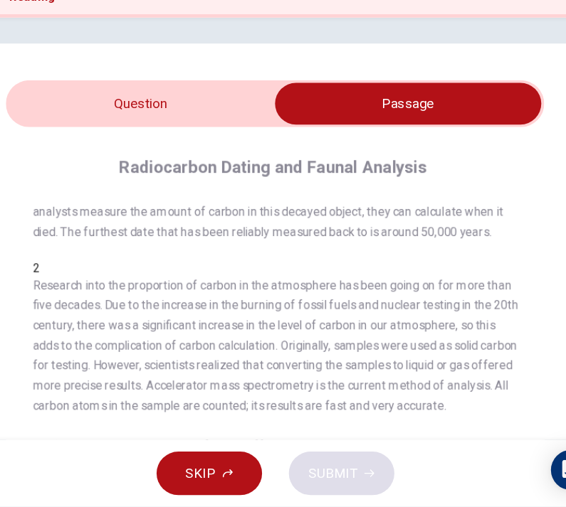
scroll to position [115, 0]
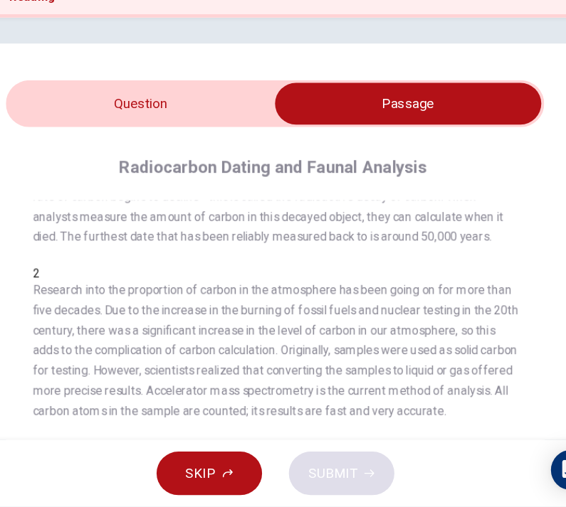
click at [112, 147] on input "checkbox" at bounding box center [396, 165] width 687 height 36
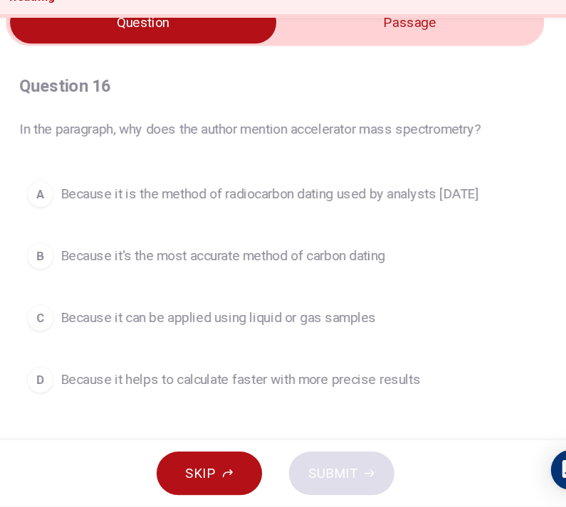
scroll to position [77, 0]
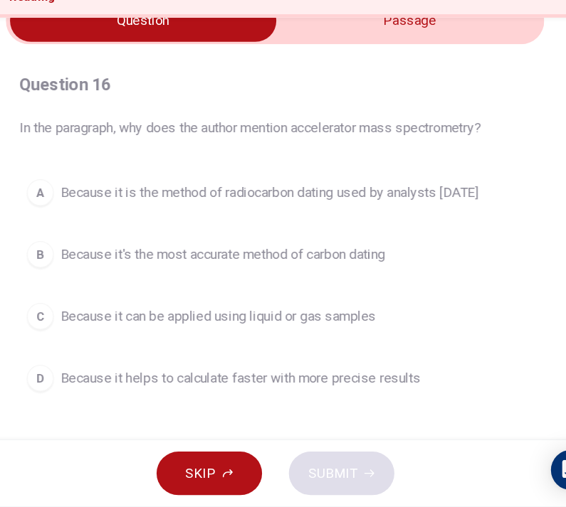
click at [76, 380] on button "D Because it helps to calculate faster with more precise results" at bounding box center [282, 398] width 435 height 36
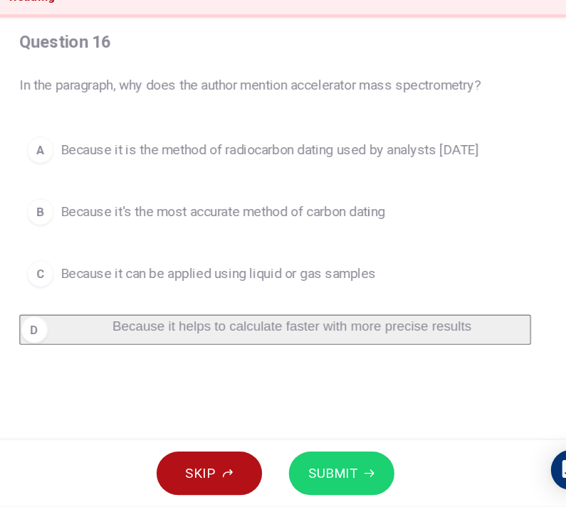
scroll to position [117, 0]
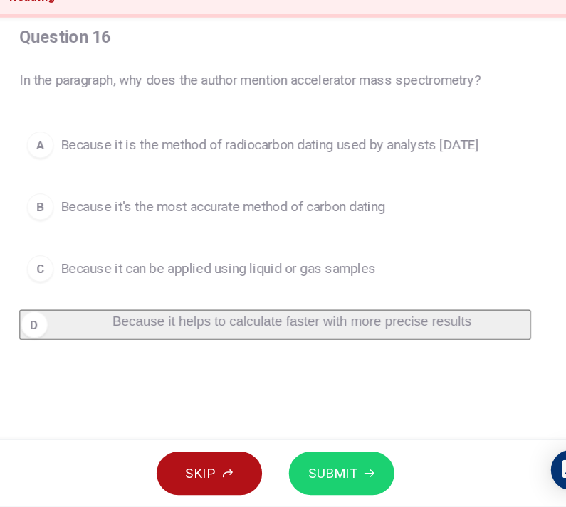
click at [312, 469] on span "SUBMIT" at bounding box center [332, 479] width 41 height 20
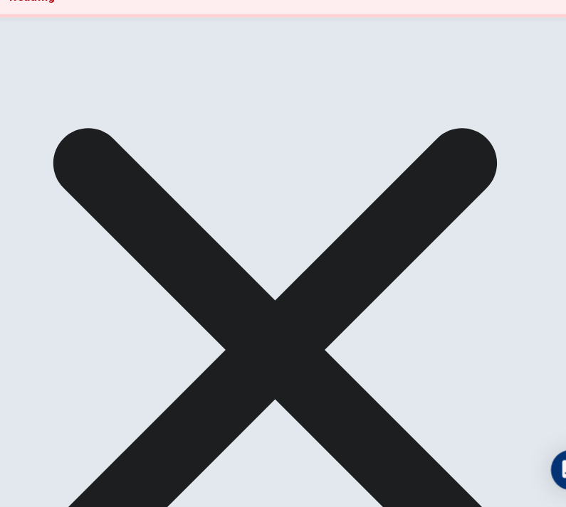
scroll to position [270, 0]
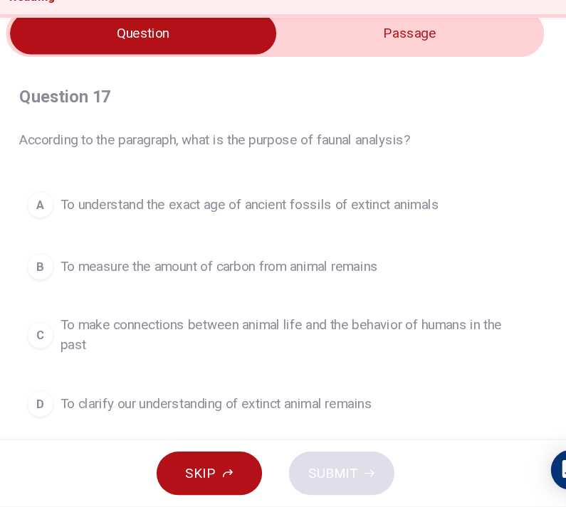
scroll to position [65, 0]
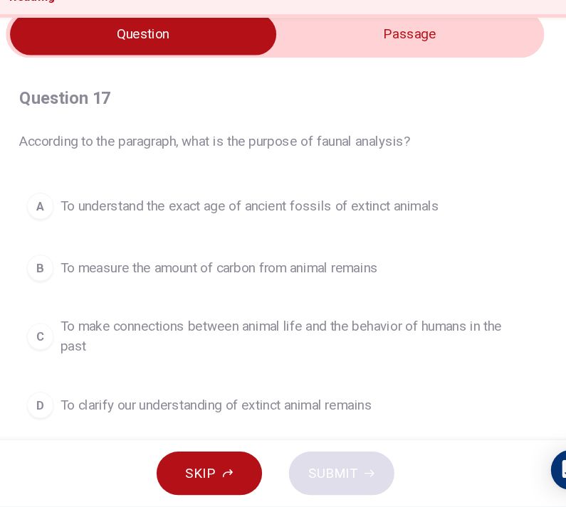
click at [384, 88] on input "checkbox" at bounding box center [171, 106] width 687 height 36
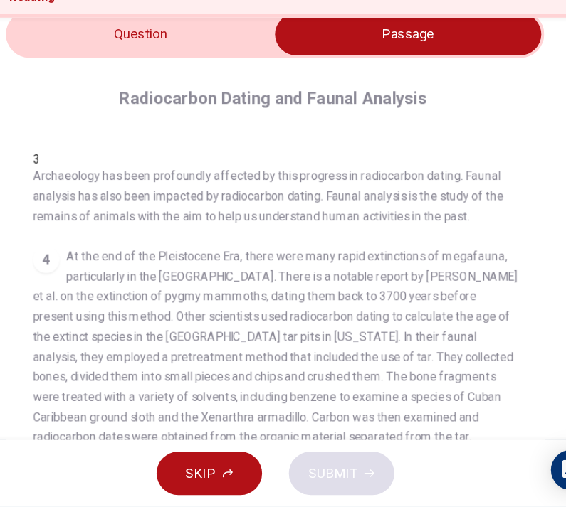
scroll to position [306, 0]
click at [84, 88] on input "checkbox" at bounding box center [396, 106] width 687 height 36
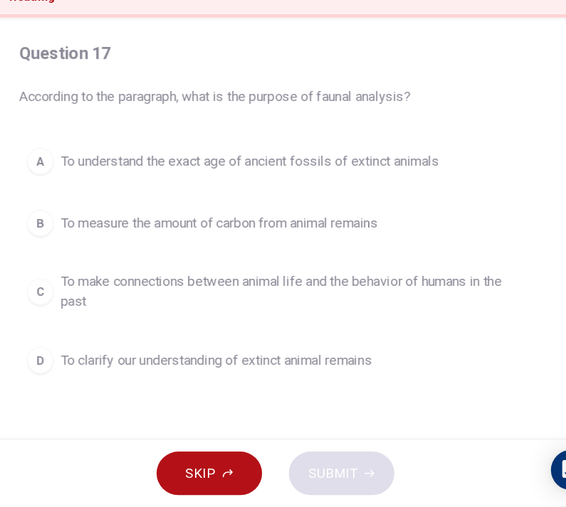
scroll to position [109, 0]
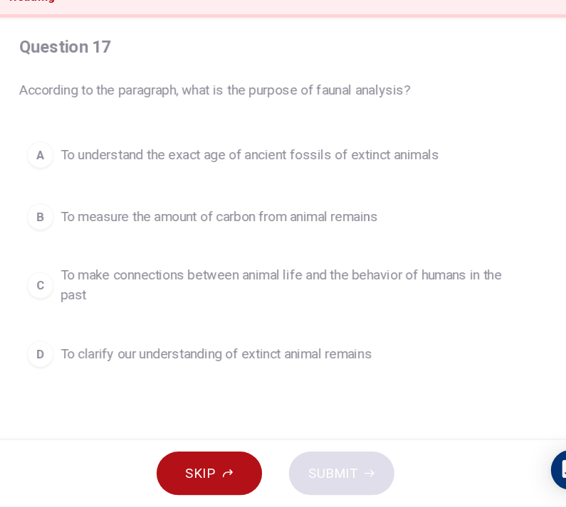
click at [65, 295] on button "C To make connections between animal life and the behavior of humans in the past" at bounding box center [282, 318] width 435 height 47
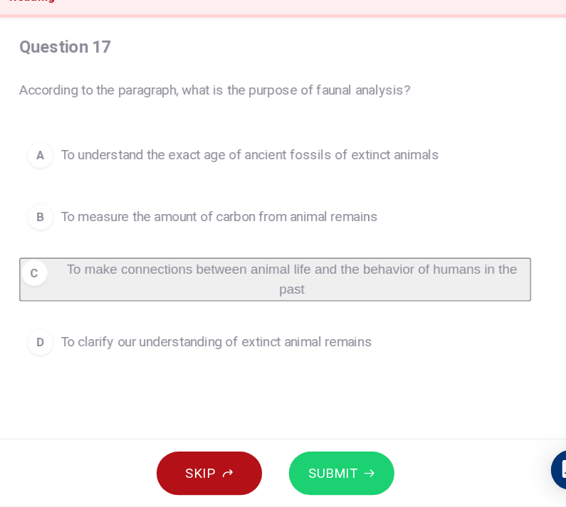
click at [312, 469] on span "SUBMIT" at bounding box center [332, 479] width 41 height 20
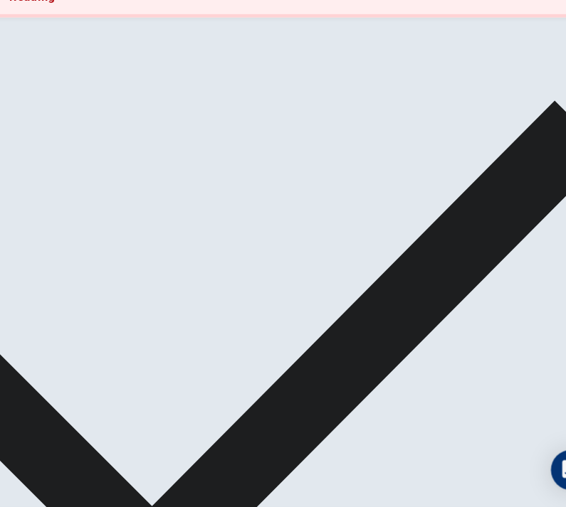
scroll to position [120, 0]
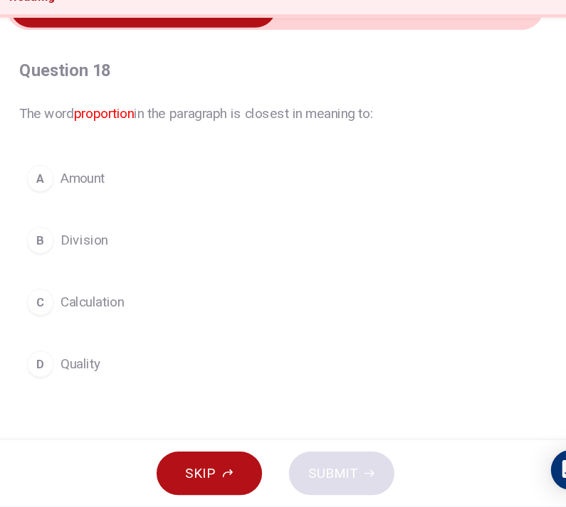
scroll to position [69, 0]
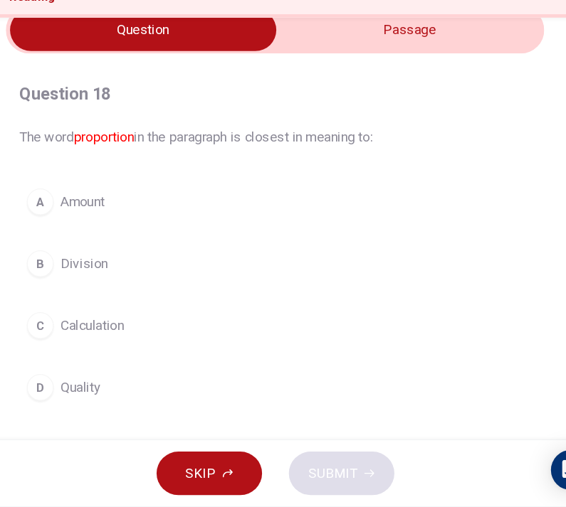
click at [396, 84] on input "checkbox" at bounding box center [171, 102] width 687 height 36
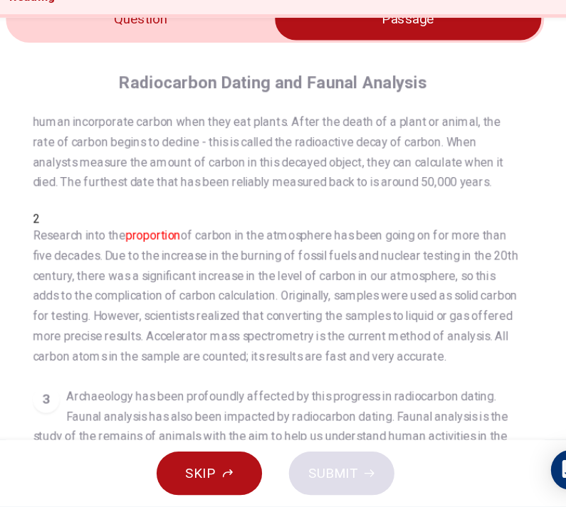
scroll to position [78, 0]
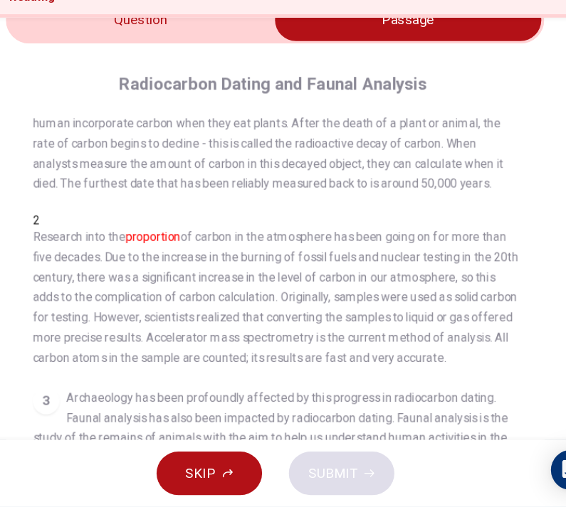
click at [162, 75] on input "checkbox" at bounding box center [396, 93] width 687 height 36
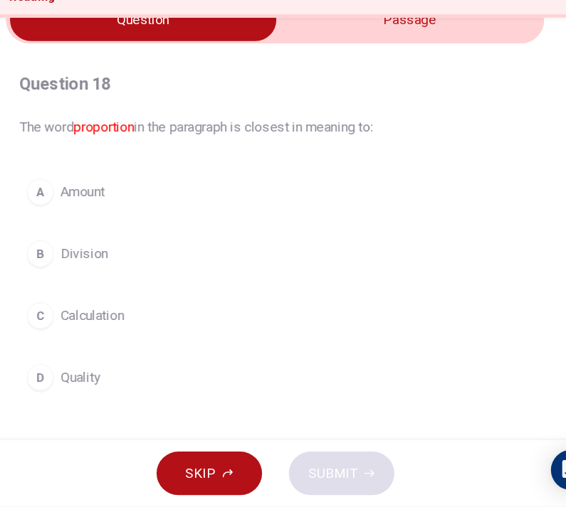
click at [280, 221] on button "A Amount" at bounding box center [282, 239] width 435 height 36
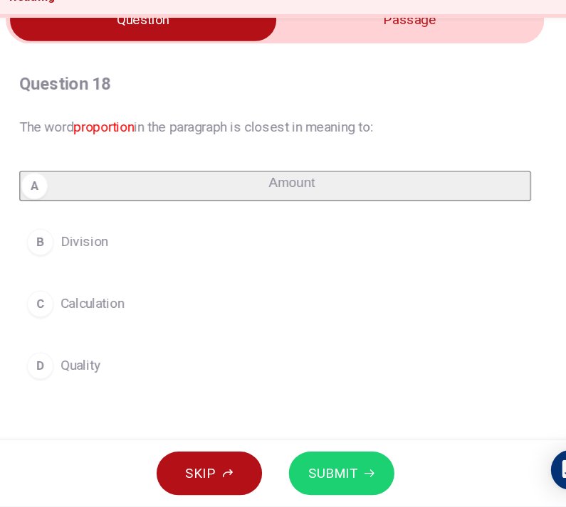
click at [312, 469] on span "SUBMIT" at bounding box center [332, 479] width 41 height 20
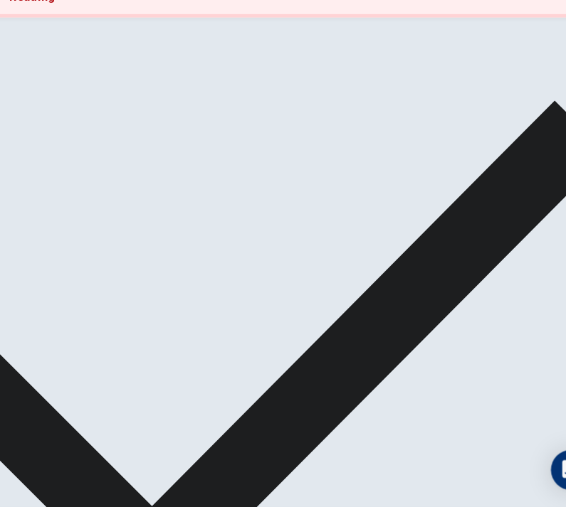
scroll to position [41, 0]
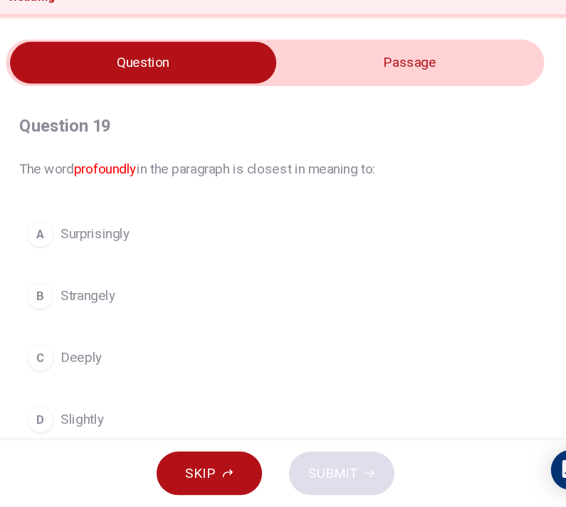
click at [347, 112] on input "checkbox" at bounding box center [171, 130] width 687 height 36
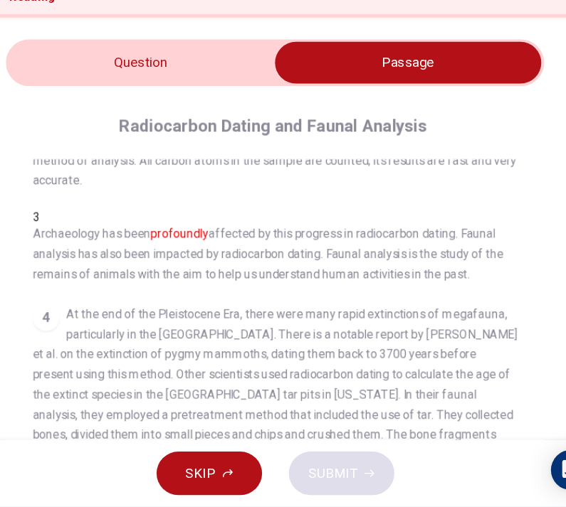
scroll to position [274, 0]
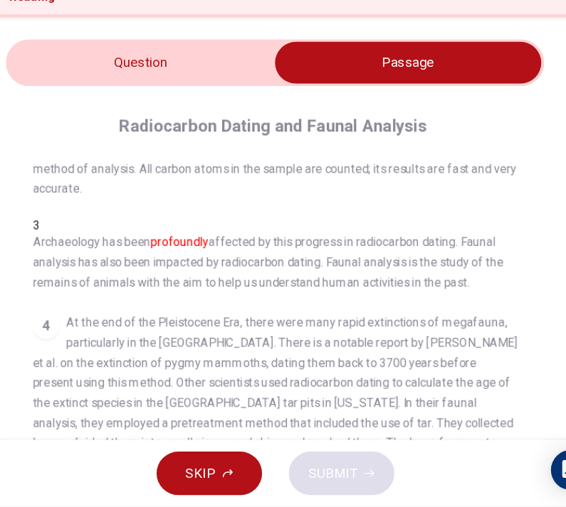
click at [70, 112] on input "checkbox" at bounding box center [396, 130] width 687 height 36
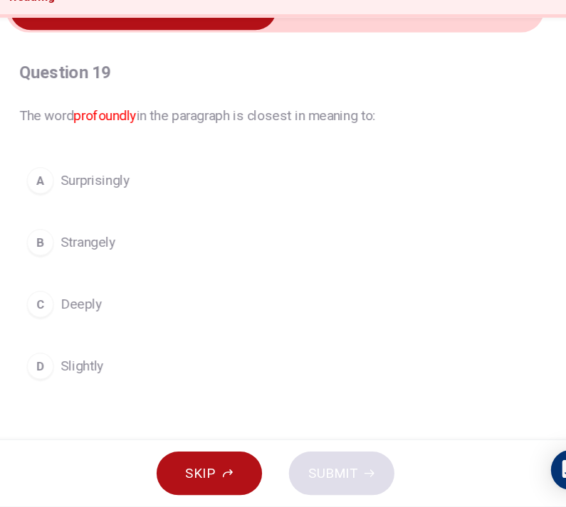
scroll to position [98, 0]
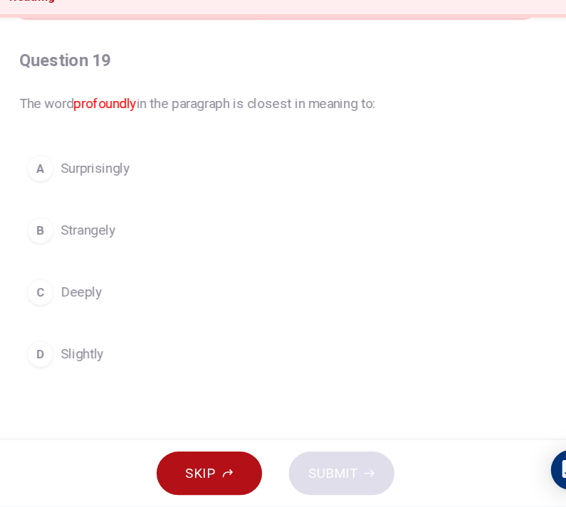
click at [100, 316] on span "Deeply" at bounding box center [118, 324] width 36 height 17
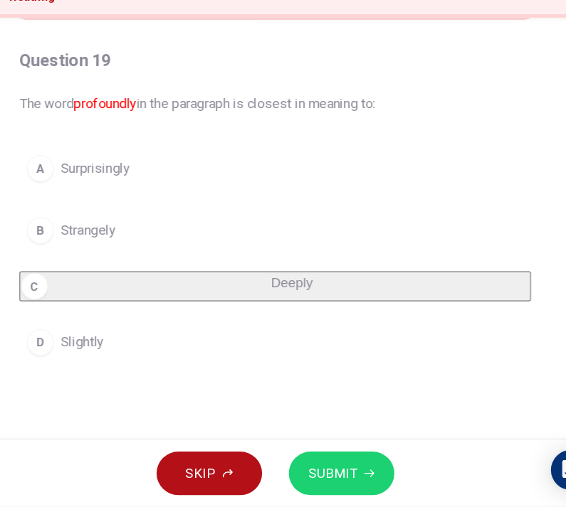
click at [144, 349] on button "D Slightly" at bounding box center [282, 367] width 435 height 36
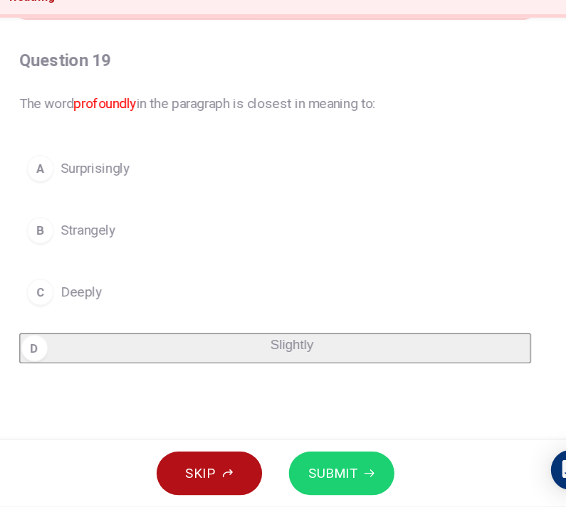
click at [359, 475] on icon "button" at bounding box center [363, 479] width 9 height 9
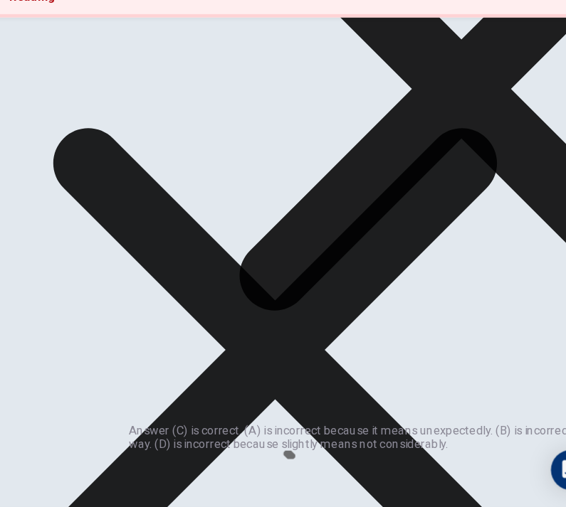
scroll to position [140, 0]
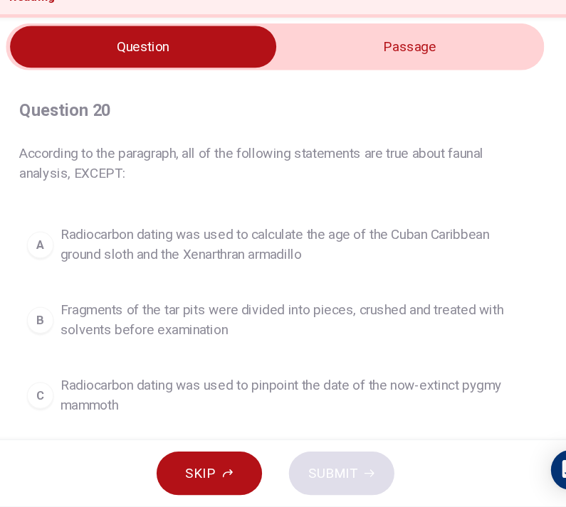
scroll to position [51, 0]
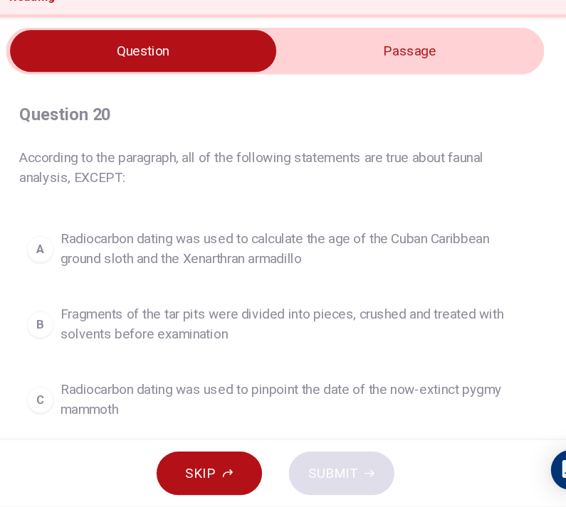
click at [362, 102] on input "checkbox" at bounding box center [171, 120] width 687 height 36
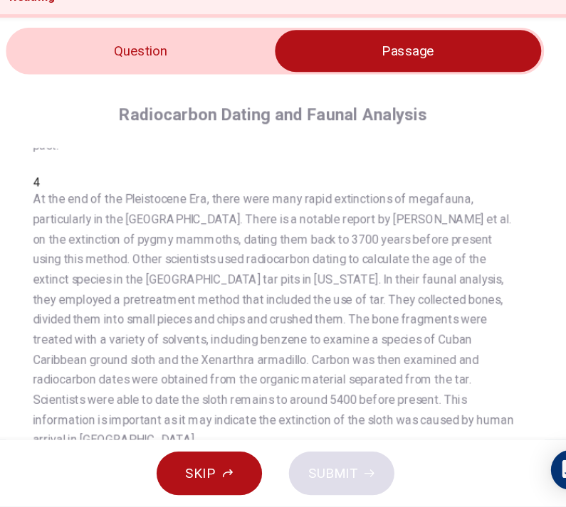
scroll to position [388, 0]
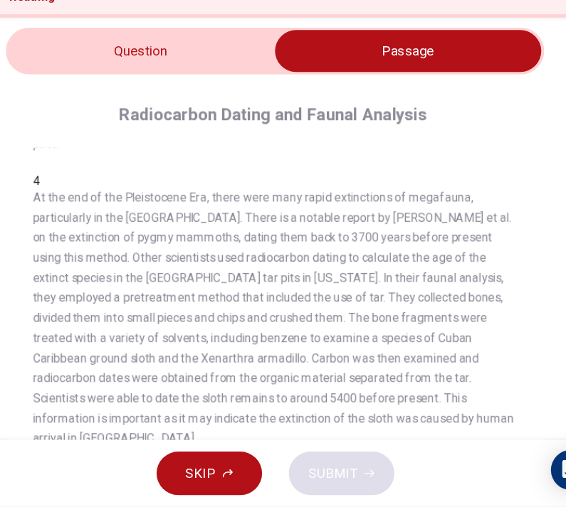
click at [204, 102] on input "checkbox" at bounding box center [396, 120] width 687 height 36
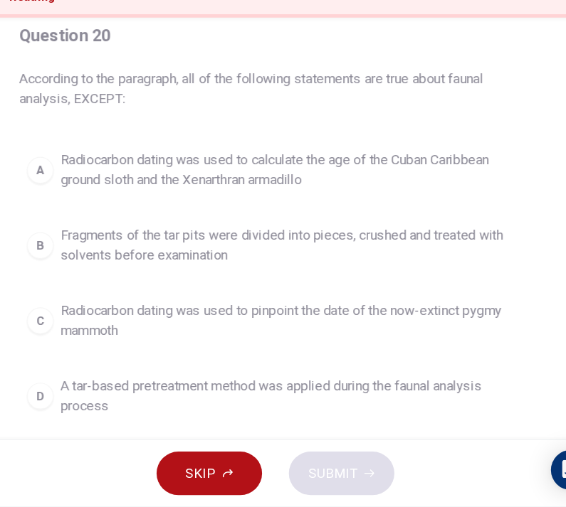
scroll to position [110, 0]
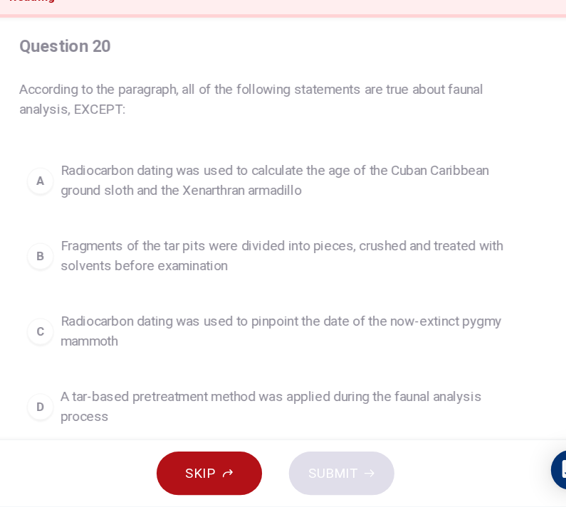
click at [409, 341] on span "Radiocarbon dating was used to pinpoint the date of the now-extinct pygmy mammo…" at bounding box center [297, 358] width 394 height 34
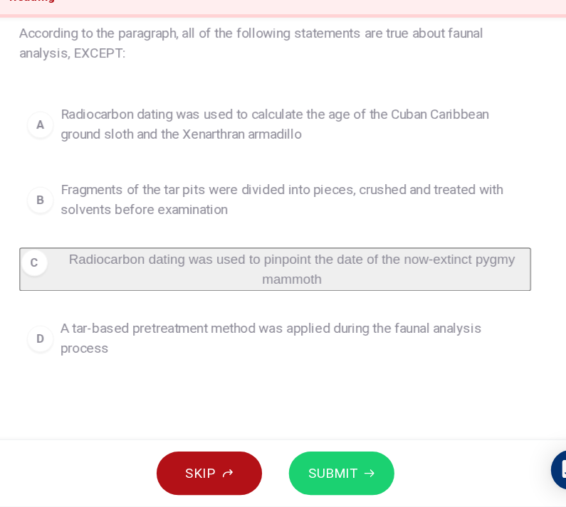
scroll to position [157, 0]
click at [303, 460] on button "SUBMIT" at bounding box center [340, 478] width 90 height 37
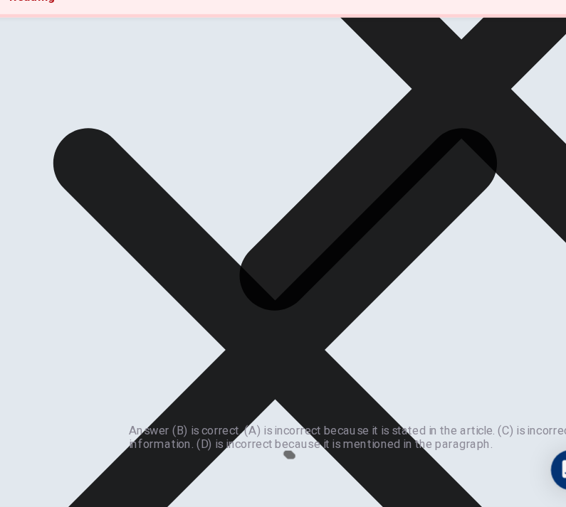
click at [366, 280] on icon at bounding box center [442, 152] width 566 height 566
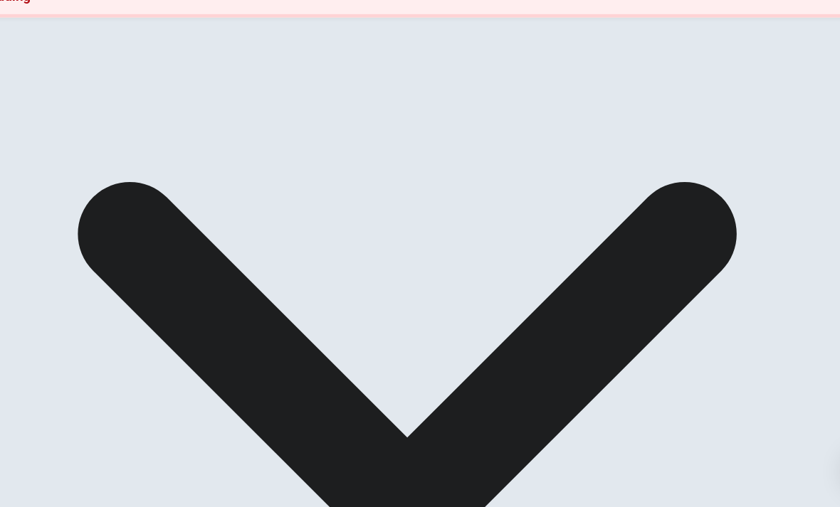
scroll to position [-1, 0]
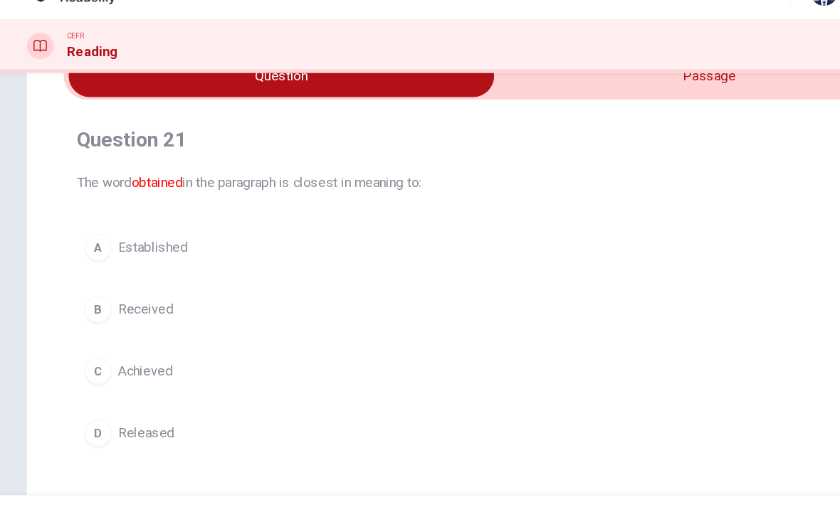
scroll to position [78, 0]
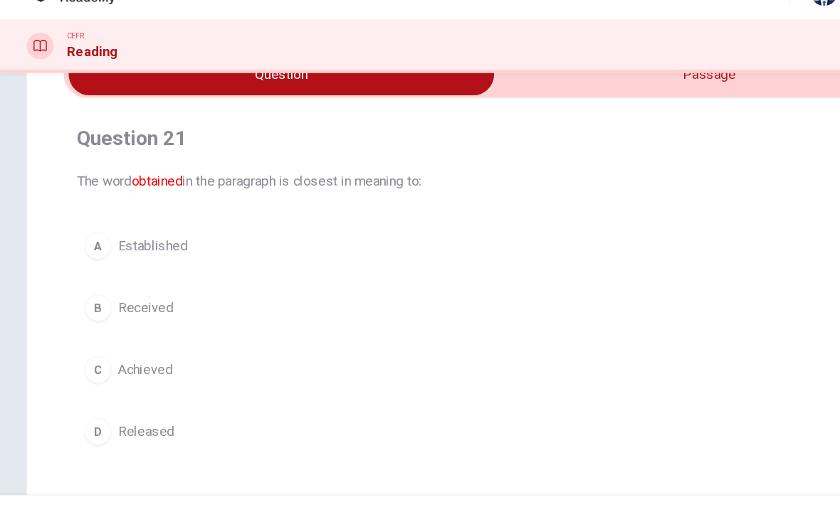
click at [559, 80] on input "checkbox" at bounding box center [238, 93] width 1097 height 36
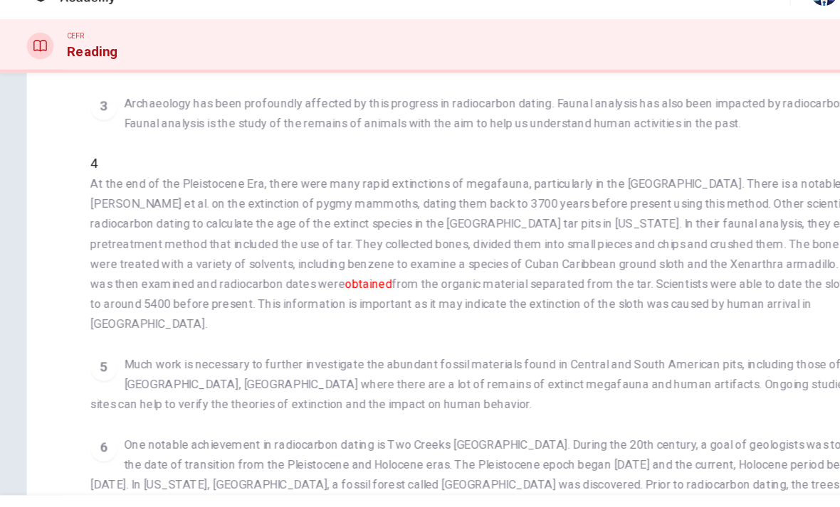
scroll to position [244, 0]
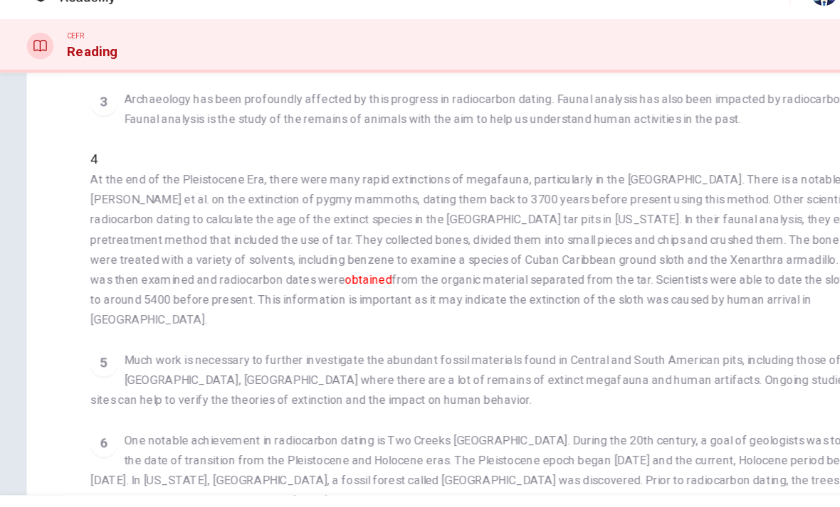
click at [606, 251] on span "At the end of the Pleistocene Era, there were many rapid extinctions of megafau…" at bounding box center [420, 241] width 687 height 131
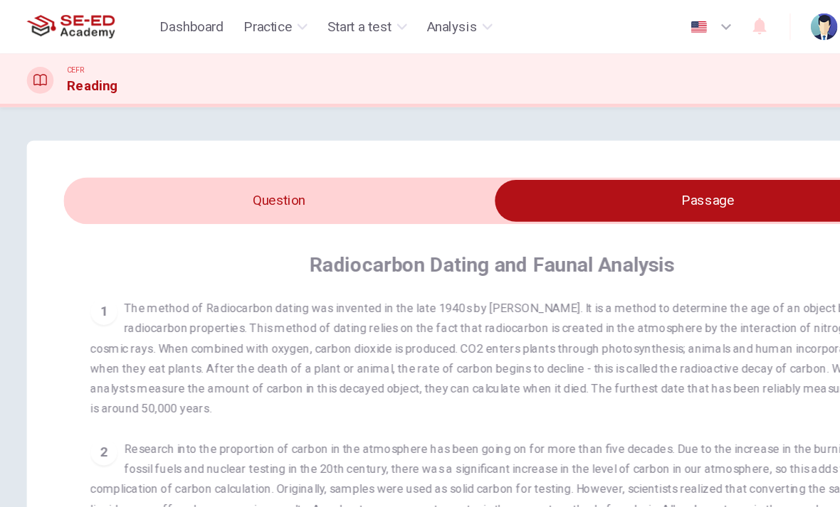
scroll to position [0, 0]
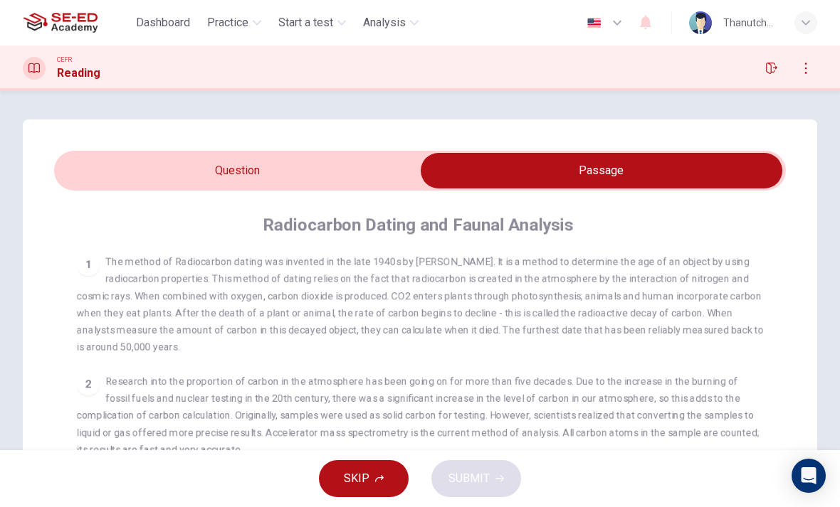
click at [323, 176] on input "checkbox" at bounding box center [601, 171] width 1097 height 36
checkbox input "false"
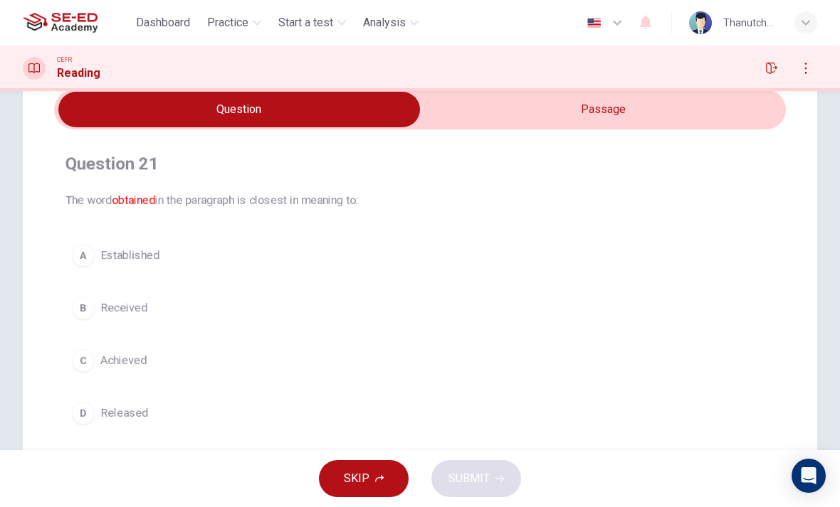
scroll to position [83, 0]
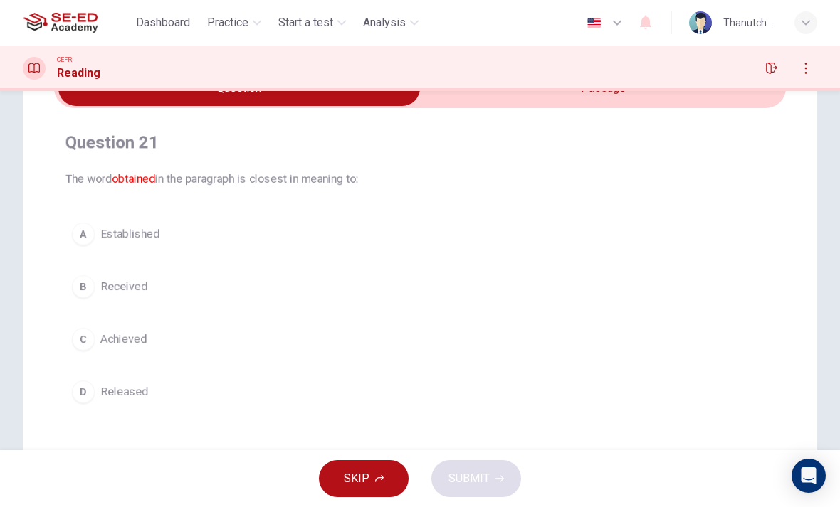
click at [138, 236] on span "Established" at bounding box center [129, 234] width 59 height 17
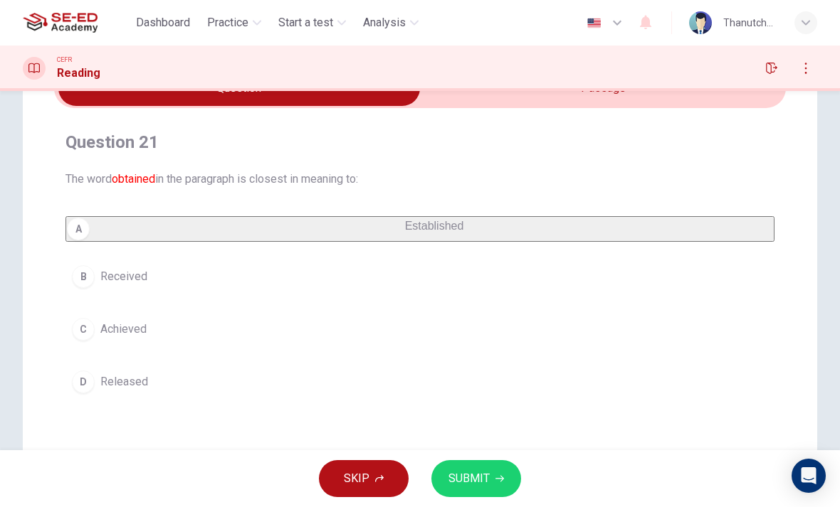
click at [475, 480] on span "SUBMIT" at bounding box center [468, 479] width 41 height 20
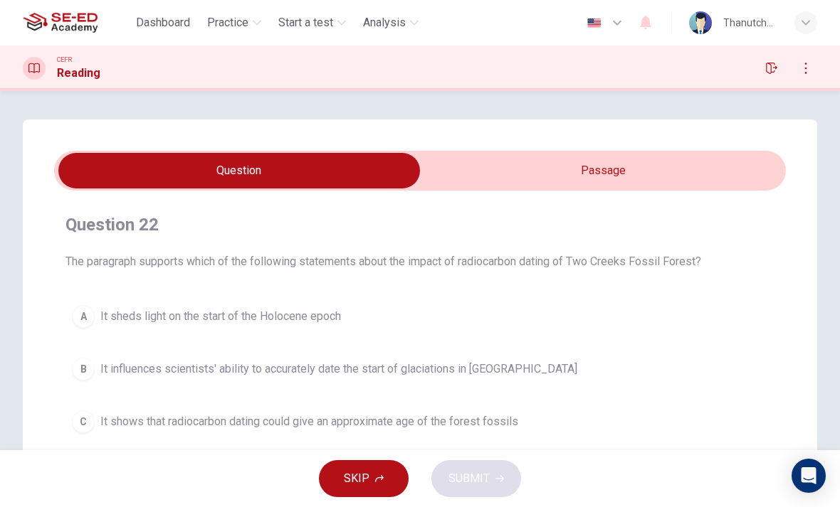
scroll to position [0, 0]
click at [773, 67] on icon "button" at bounding box center [771, 68] width 11 height 11
